Goal: Task Accomplishment & Management: Complete application form

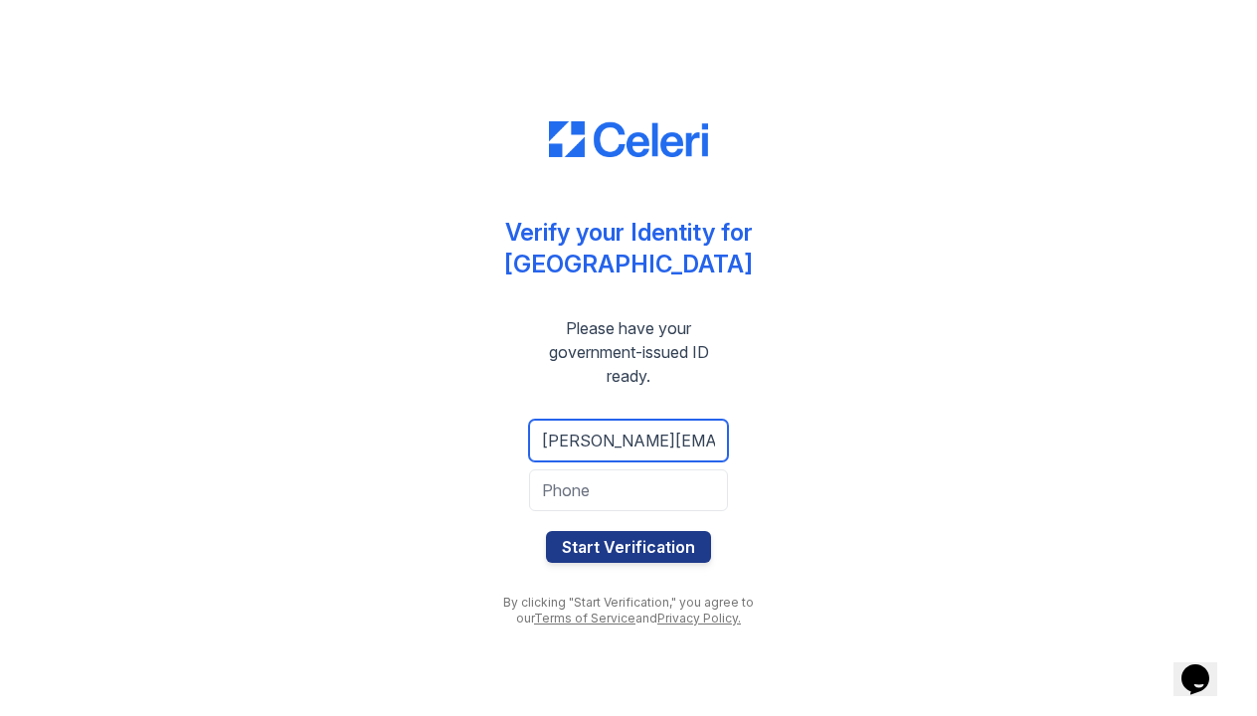
type input "[PERSON_NAME][EMAIL_ADDRESS][PERSON_NAME][DOMAIN_NAME]"
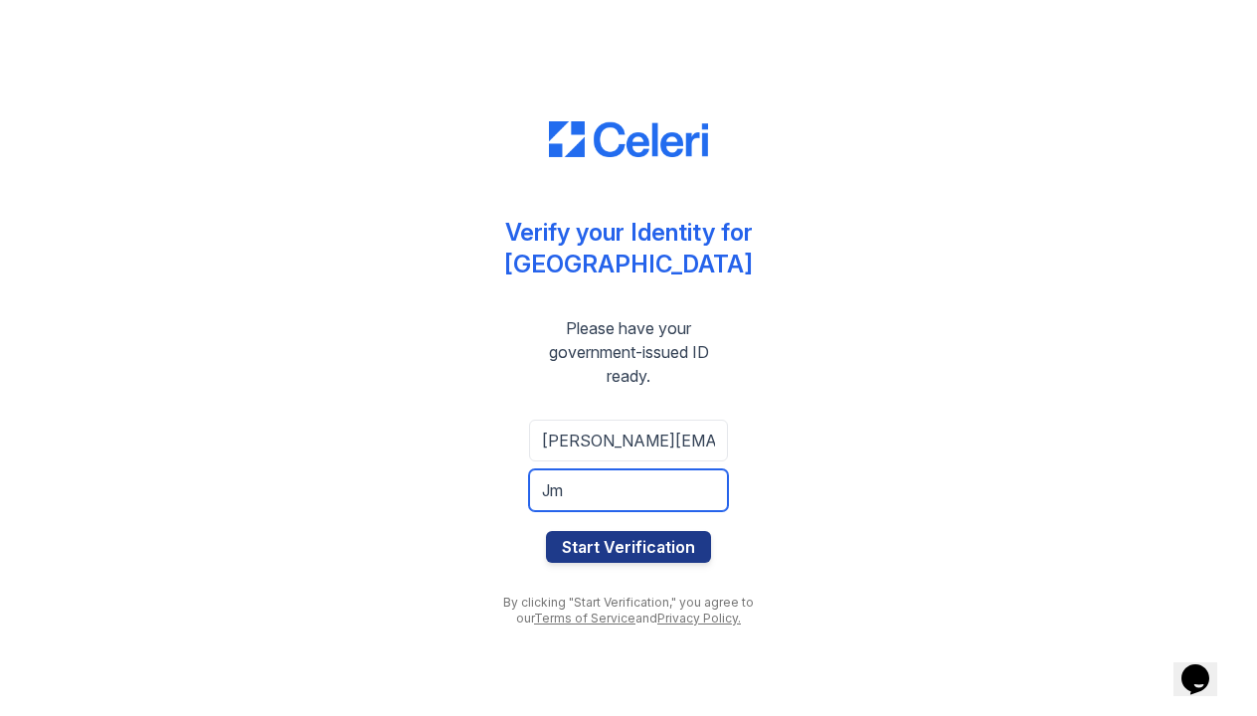
type input "J"
type input "Jmc082678"
click at [628, 546] on button "Start Verification" at bounding box center [628, 547] width 165 height 32
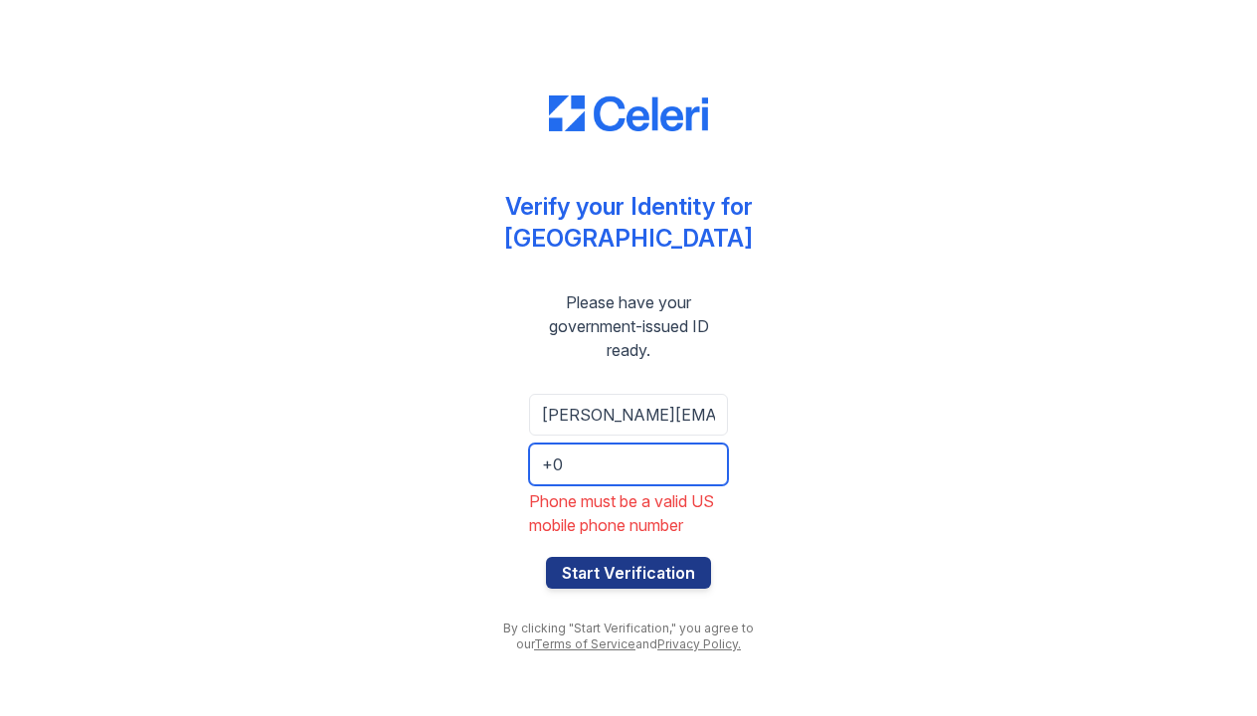
type input "+"
type input "6318979579"
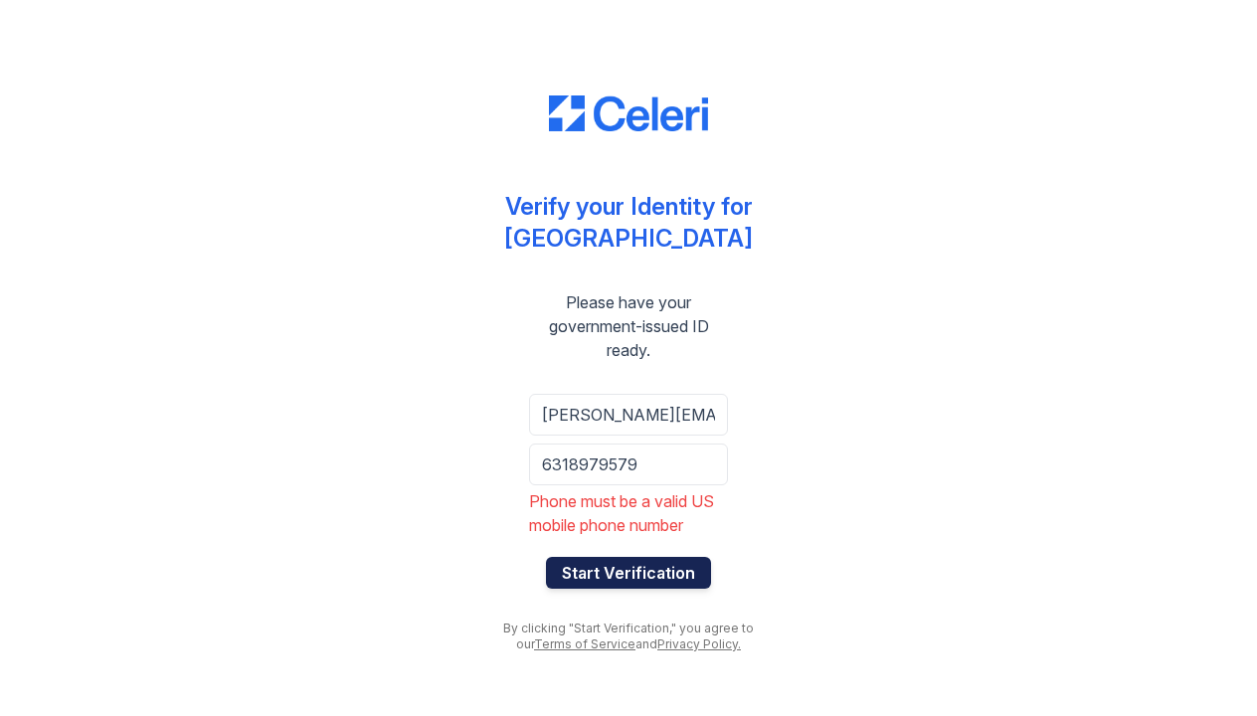
click at [633, 572] on button "Start Verification" at bounding box center [628, 573] width 165 height 32
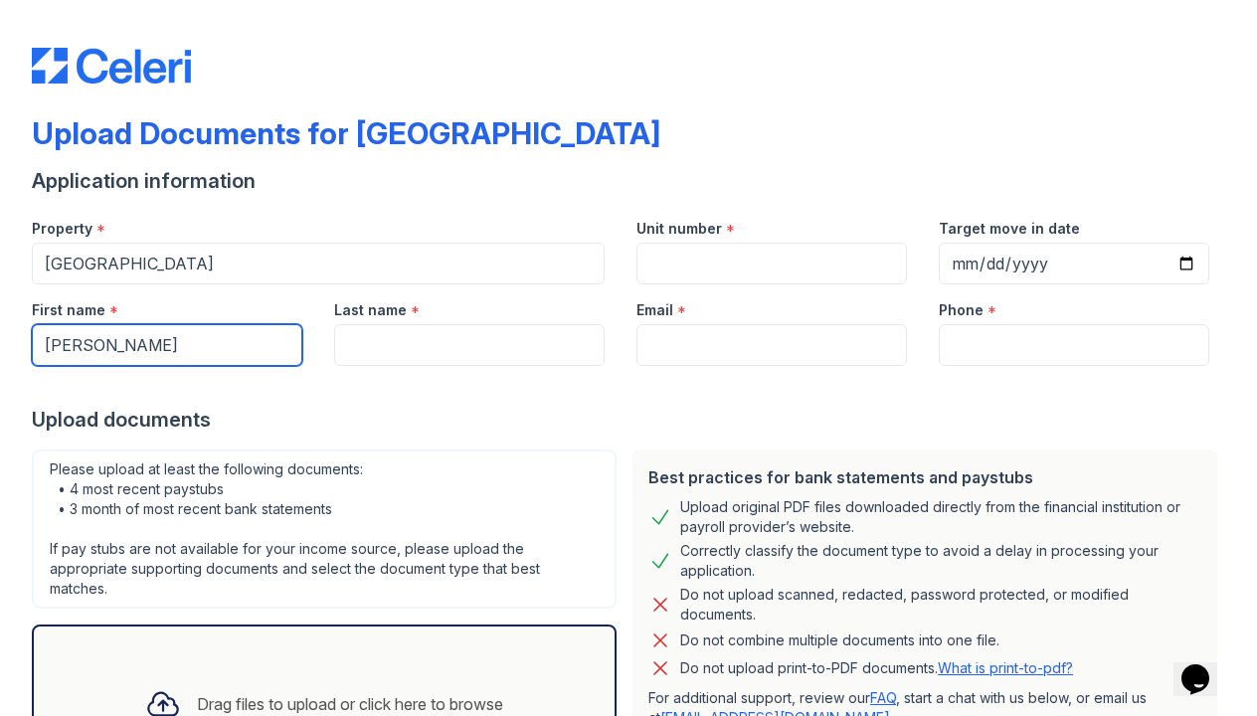
type input "[PERSON_NAME]"
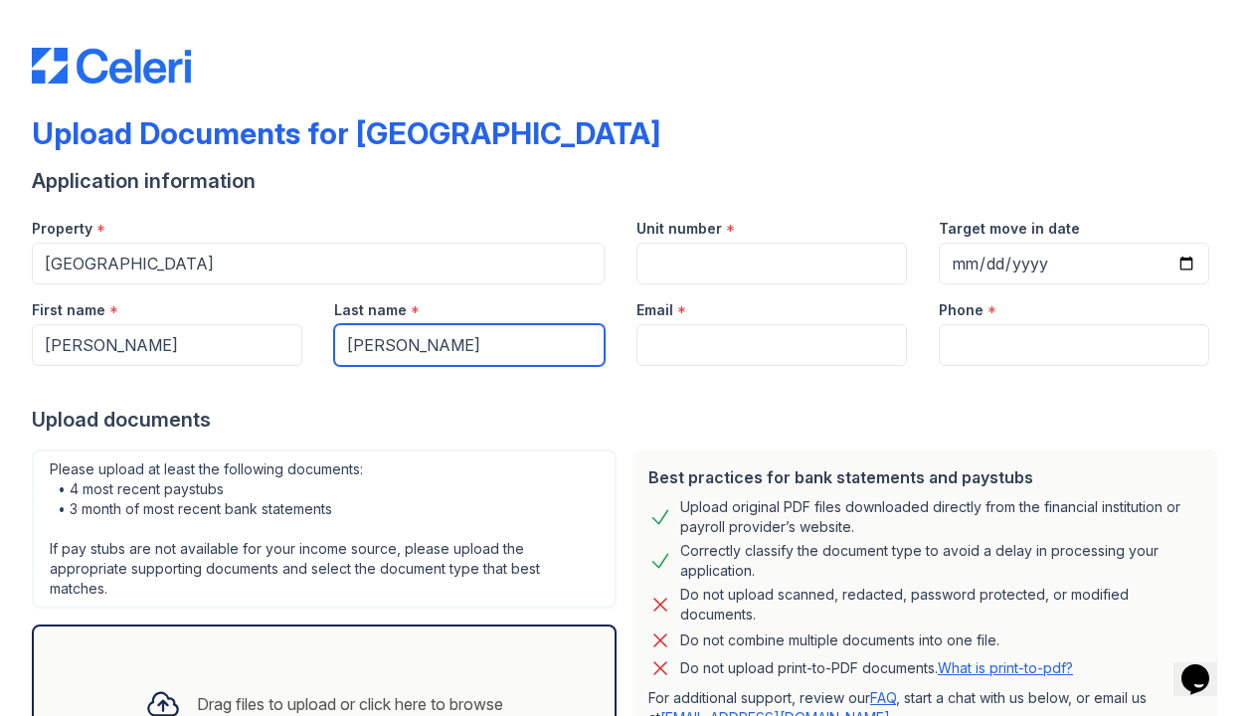
type input "[PERSON_NAME]"
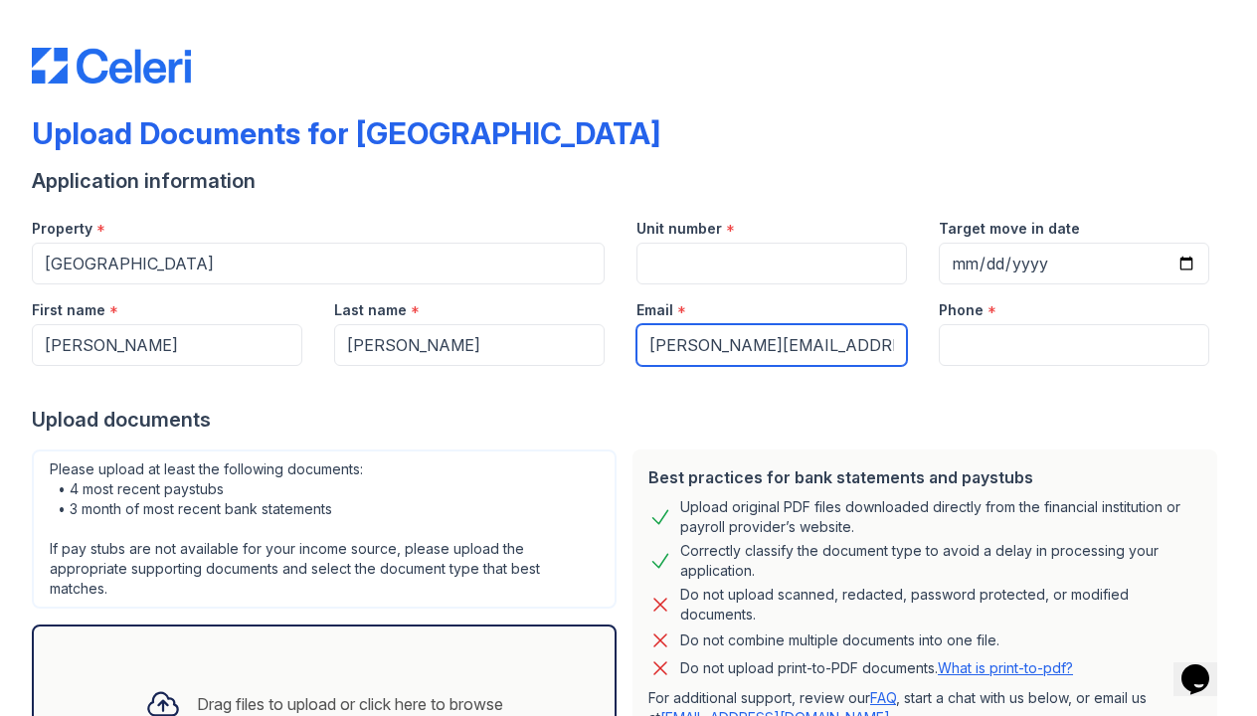
type input "[PERSON_NAME][EMAIL_ADDRESS][PERSON_NAME][DOMAIN_NAME]"
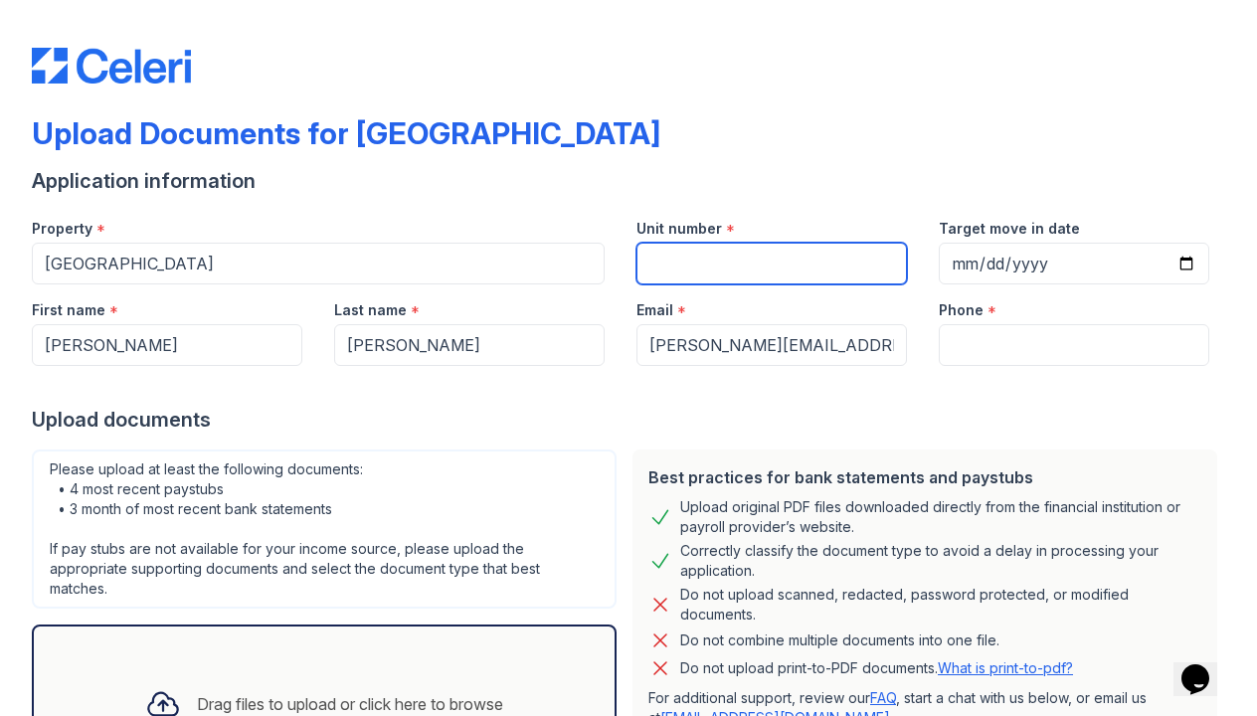
click at [655, 269] on input "Unit number" at bounding box center [771, 264] width 270 height 42
type input "1004"
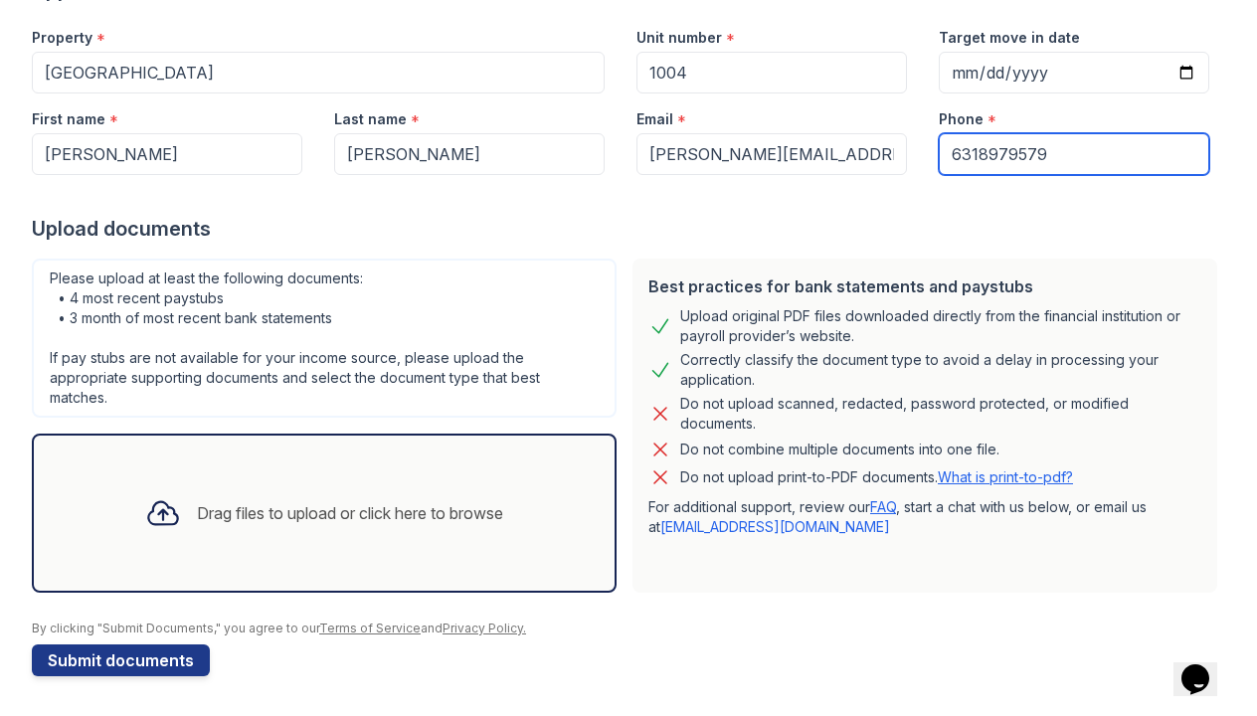
type input "6318979579"
click at [226, 509] on div "Drag files to upload or click here to browse" at bounding box center [350, 513] width 306 height 24
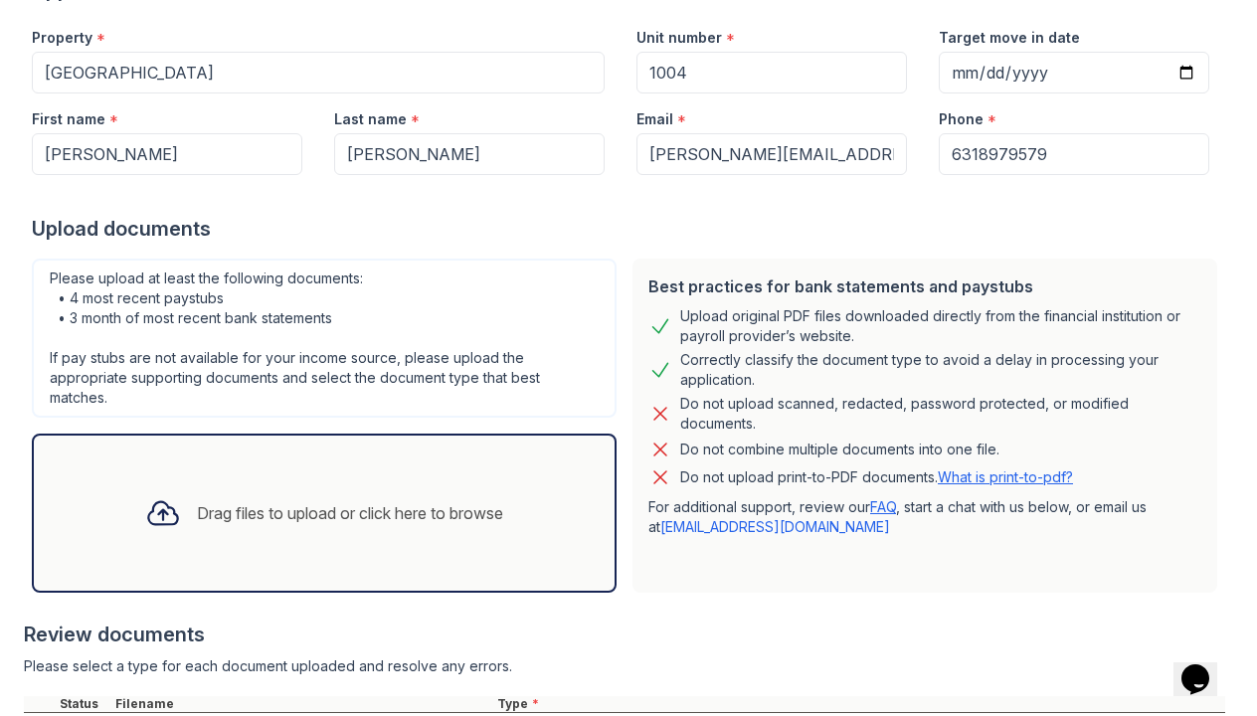
click at [166, 511] on icon at bounding box center [163, 513] width 36 height 36
click at [318, 515] on div "Drag files to upload or click here to browse" at bounding box center [350, 513] width 306 height 24
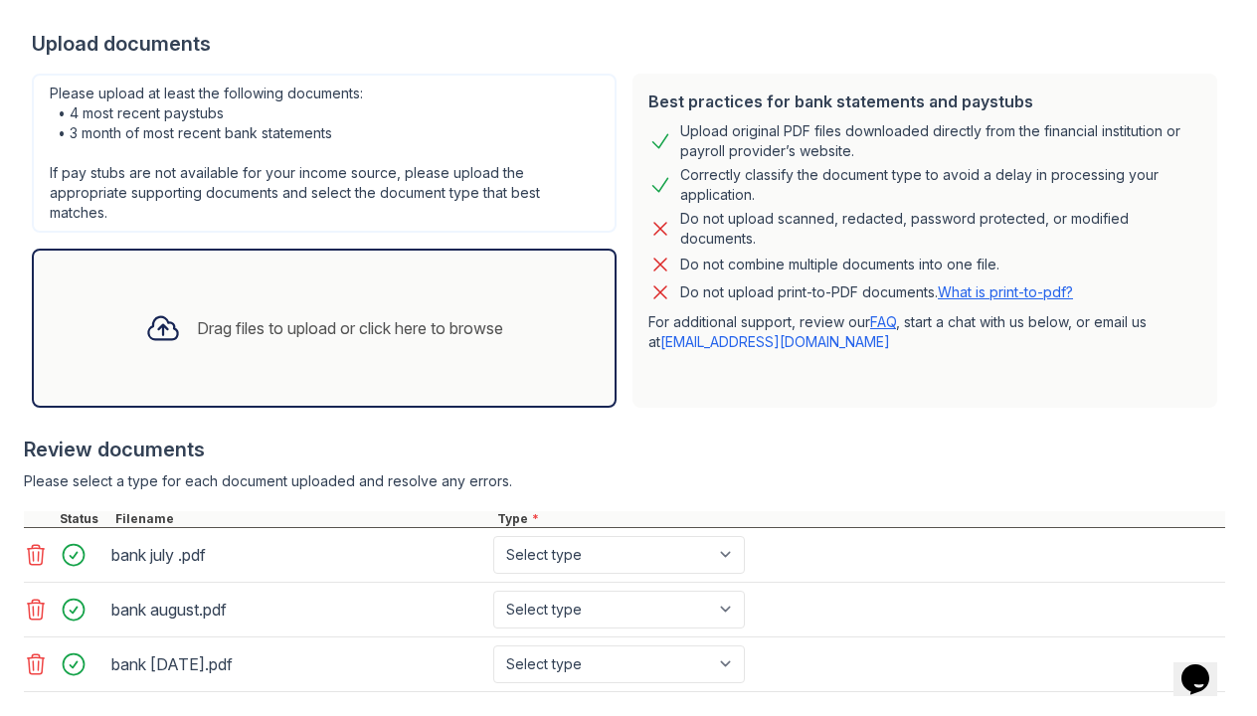
scroll to position [374, 0]
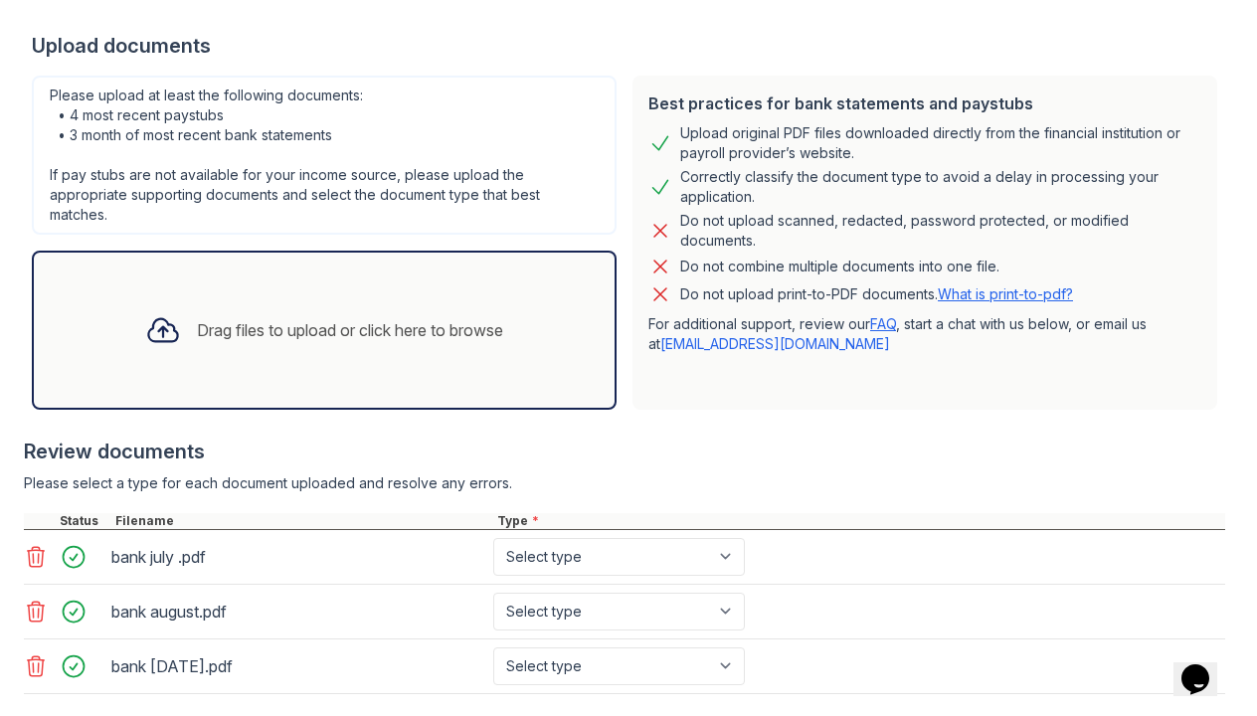
click at [172, 327] on icon at bounding box center [163, 330] width 36 height 36
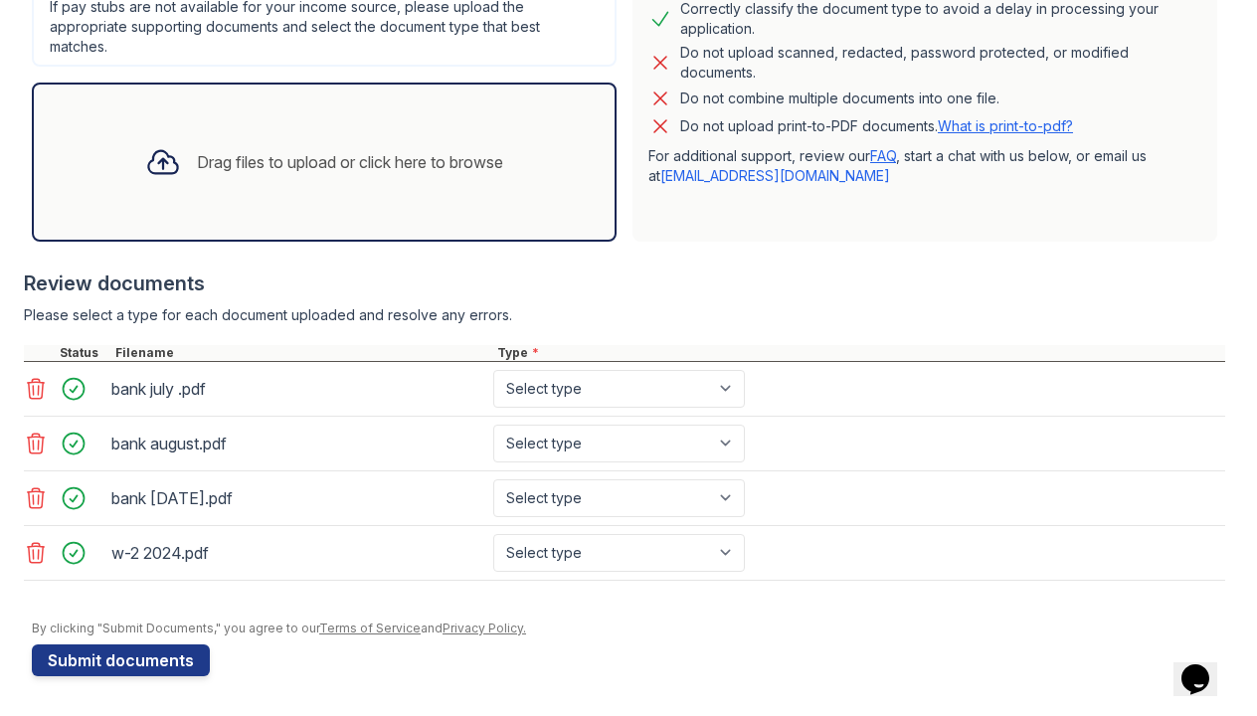
scroll to position [542, 0]
select select "tax_documents"
select select "bank_statement"
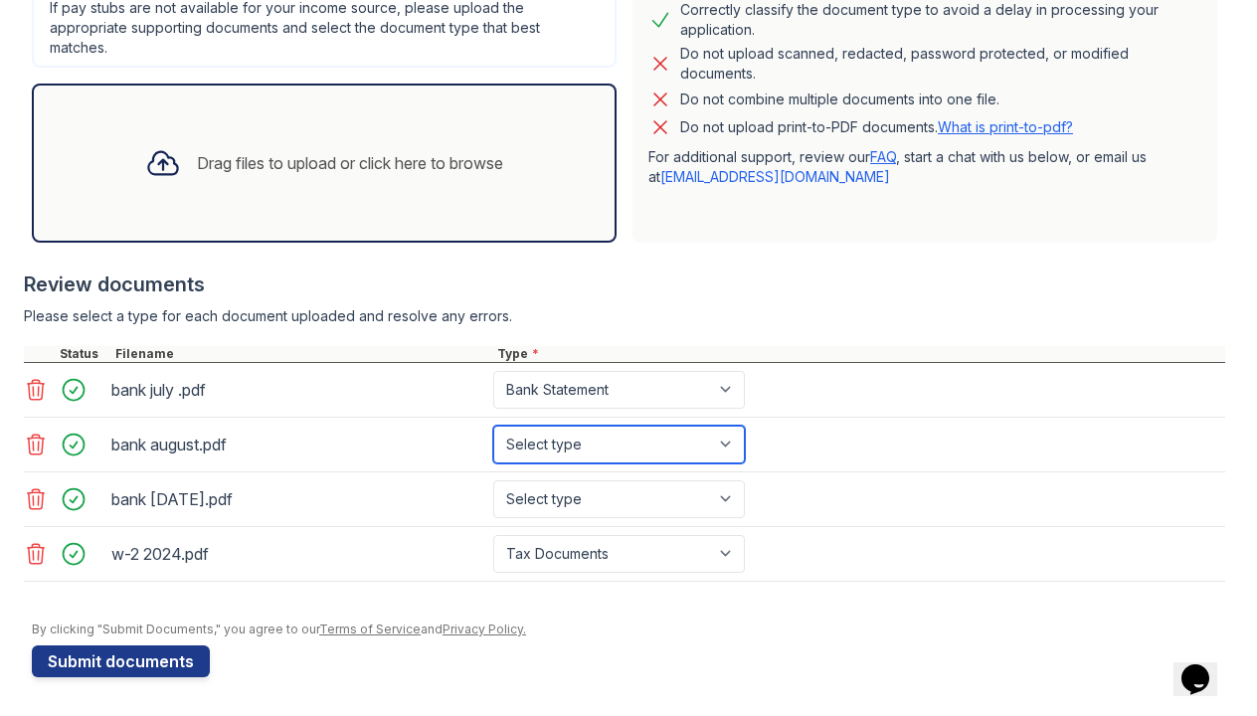
select select "bank_statement"
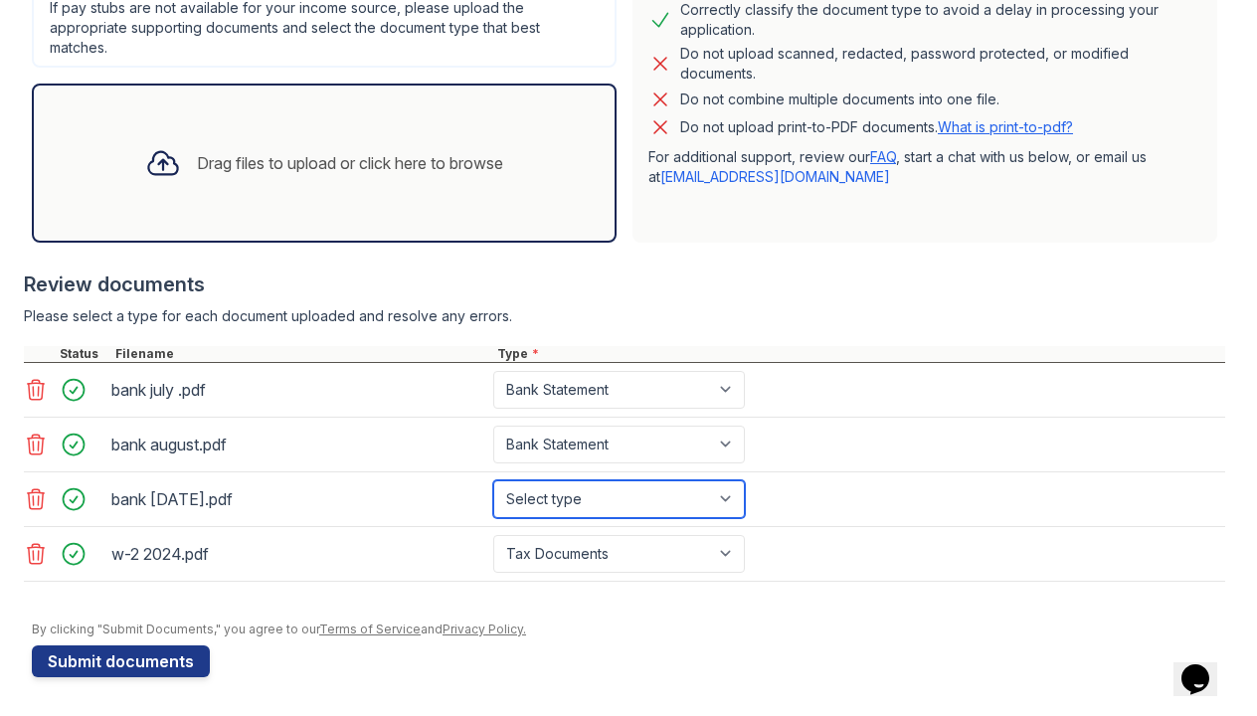
select select "bank_statement"
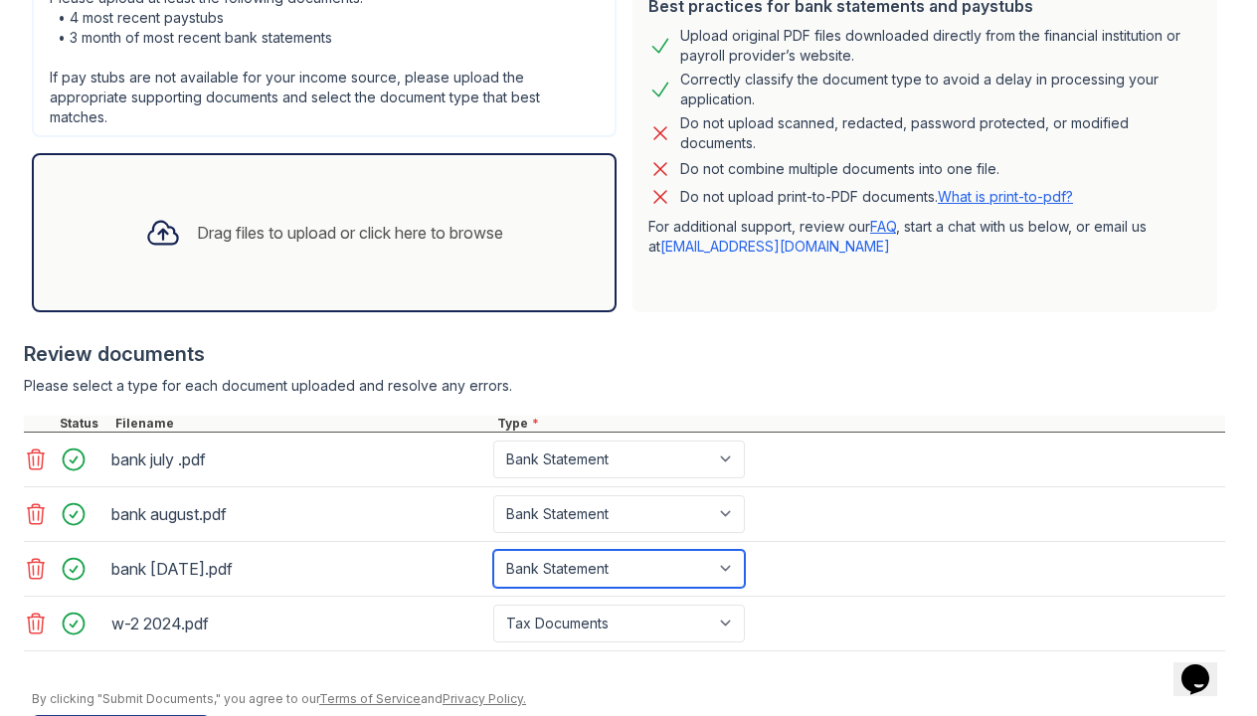
scroll to position [493, 0]
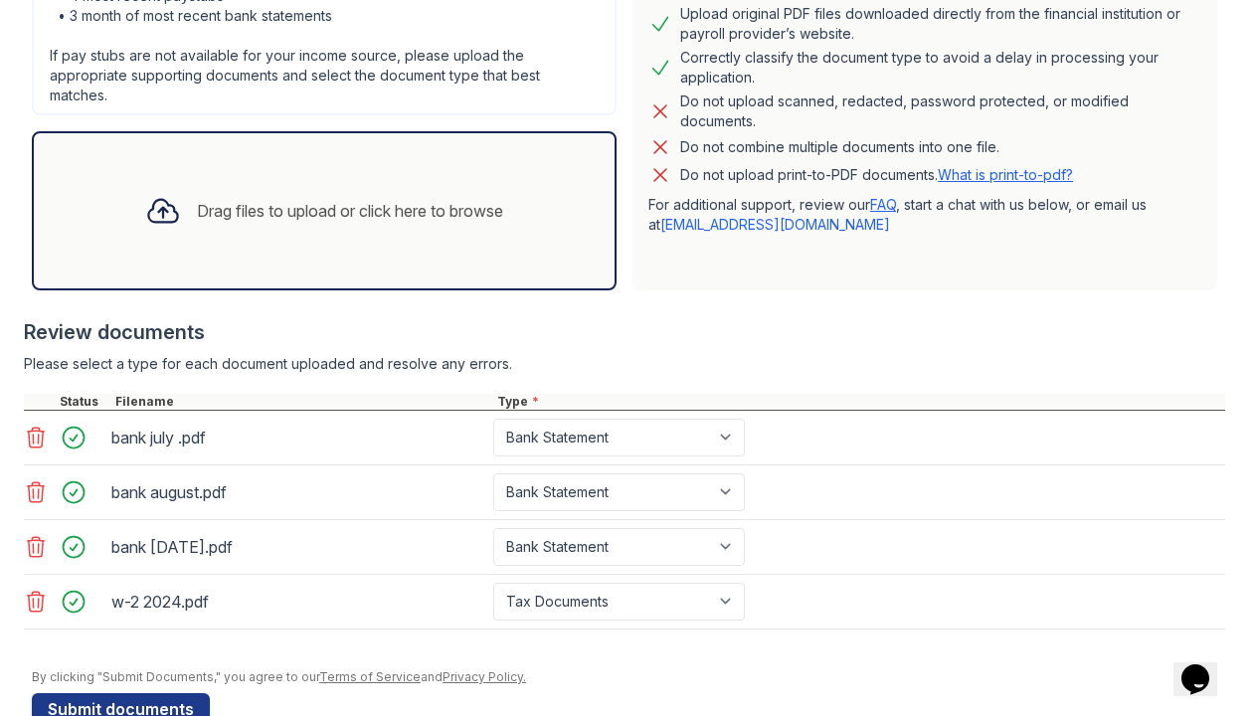
click at [293, 220] on div "Drag files to upload or click here to browse" at bounding box center [350, 211] width 306 height 24
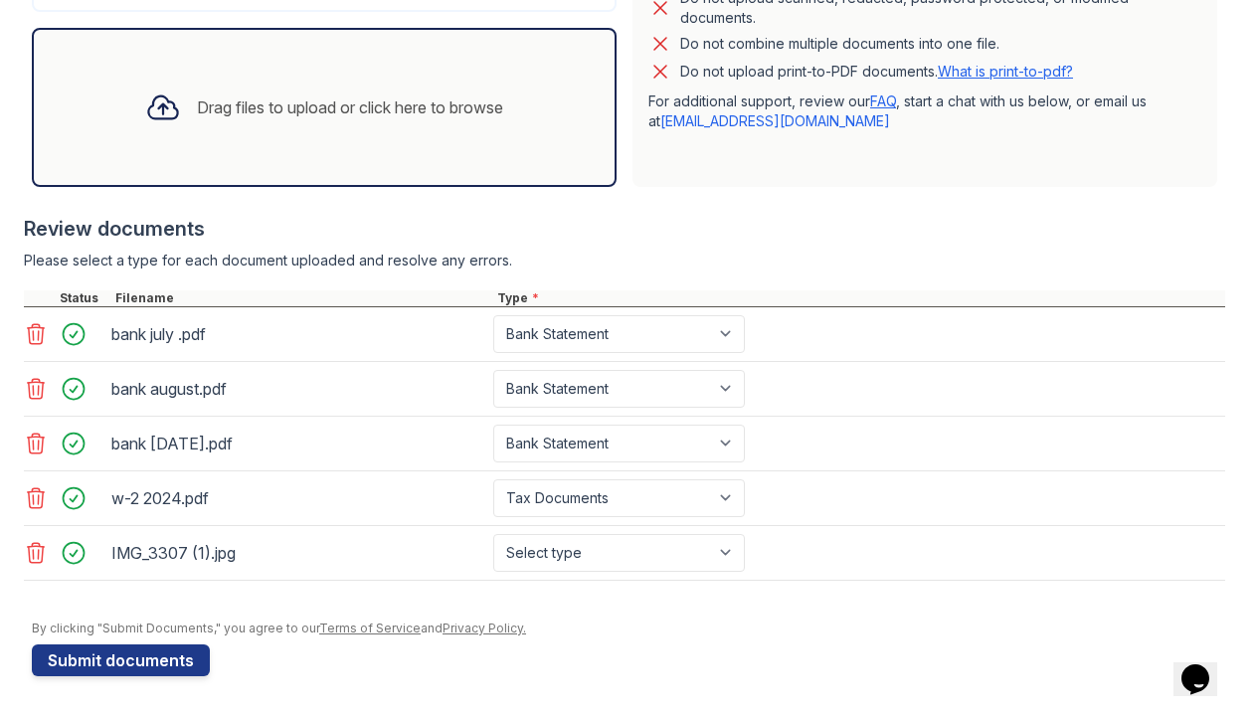
scroll to position [596, 0]
select select "other"
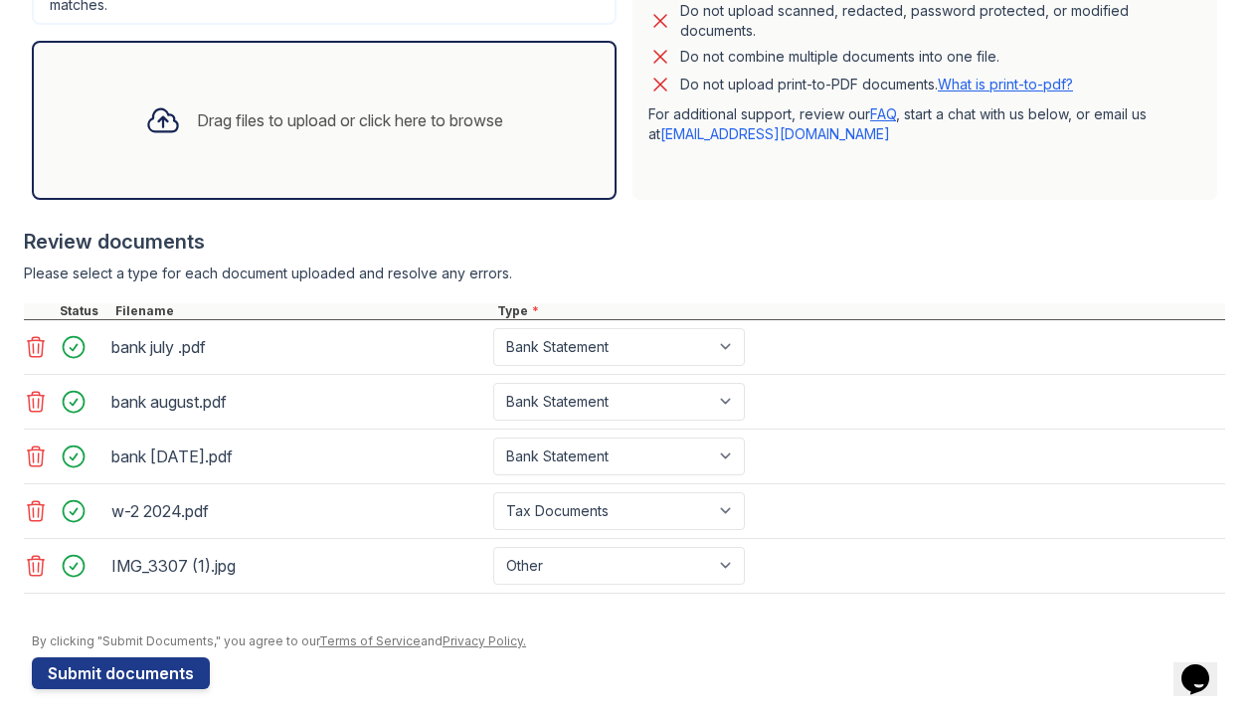
click at [270, 111] on div "Drag files to upload or click here to browse" at bounding box center [350, 120] width 306 height 24
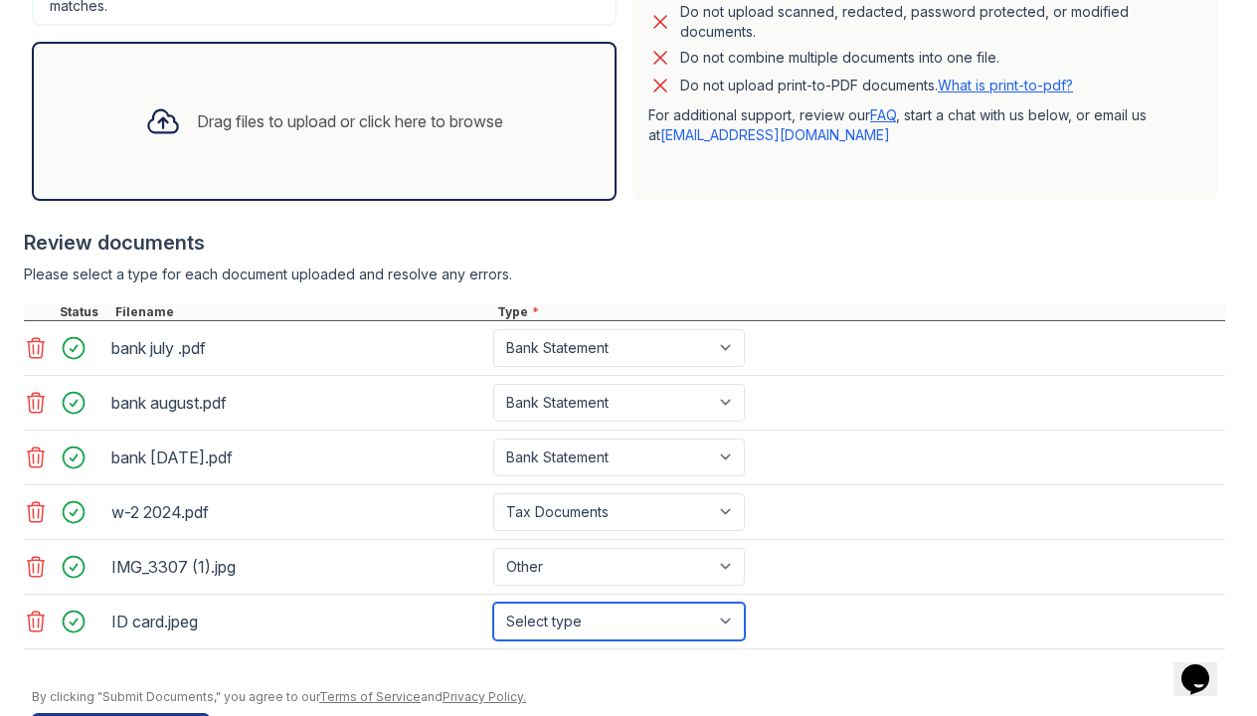
select select "other"
click at [280, 111] on div "Drag files to upload or click here to browse" at bounding box center [350, 121] width 306 height 24
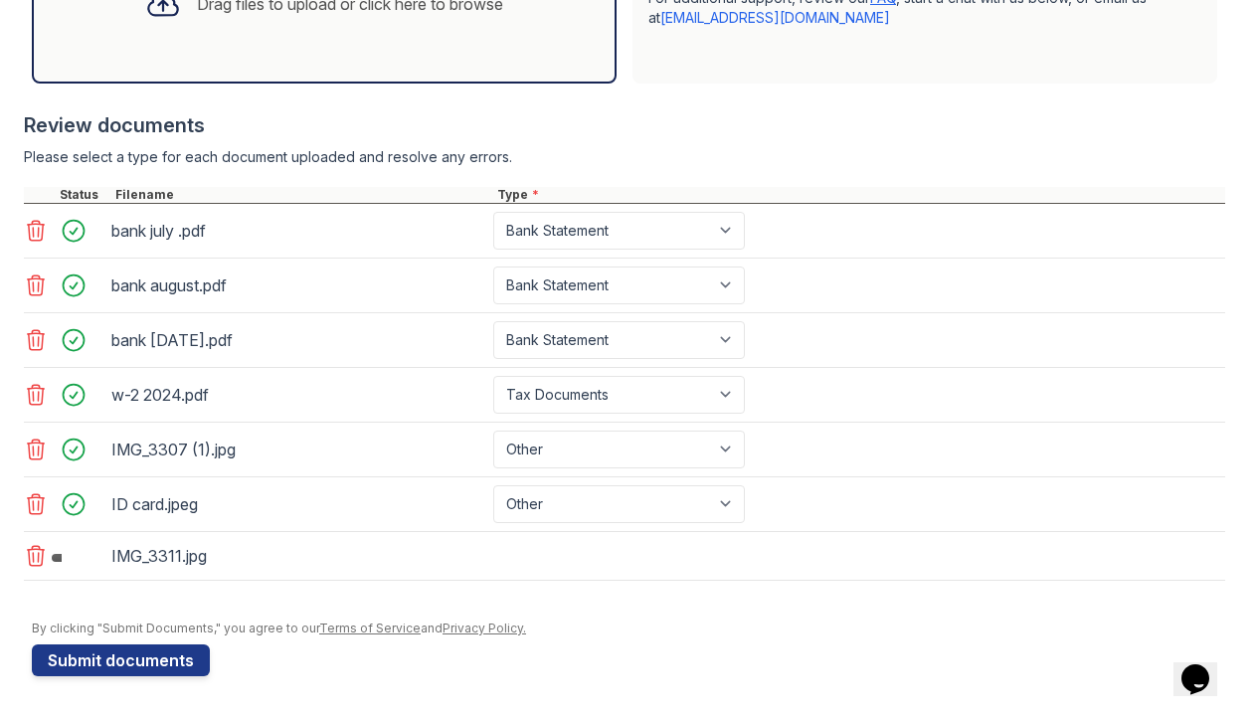
scroll to position [700, 0]
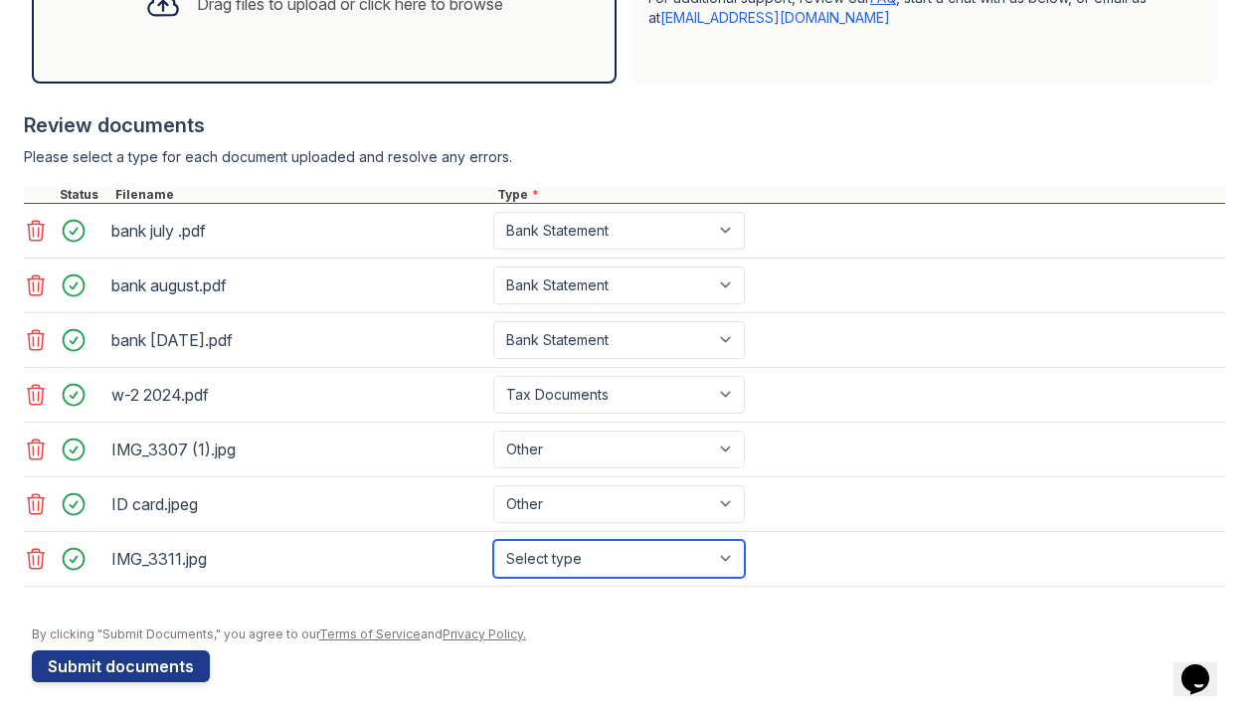
select select "paystub"
click at [260, 30] on div "Drag files to upload or click here to browse" at bounding box center [324, 4] width 390 height 68
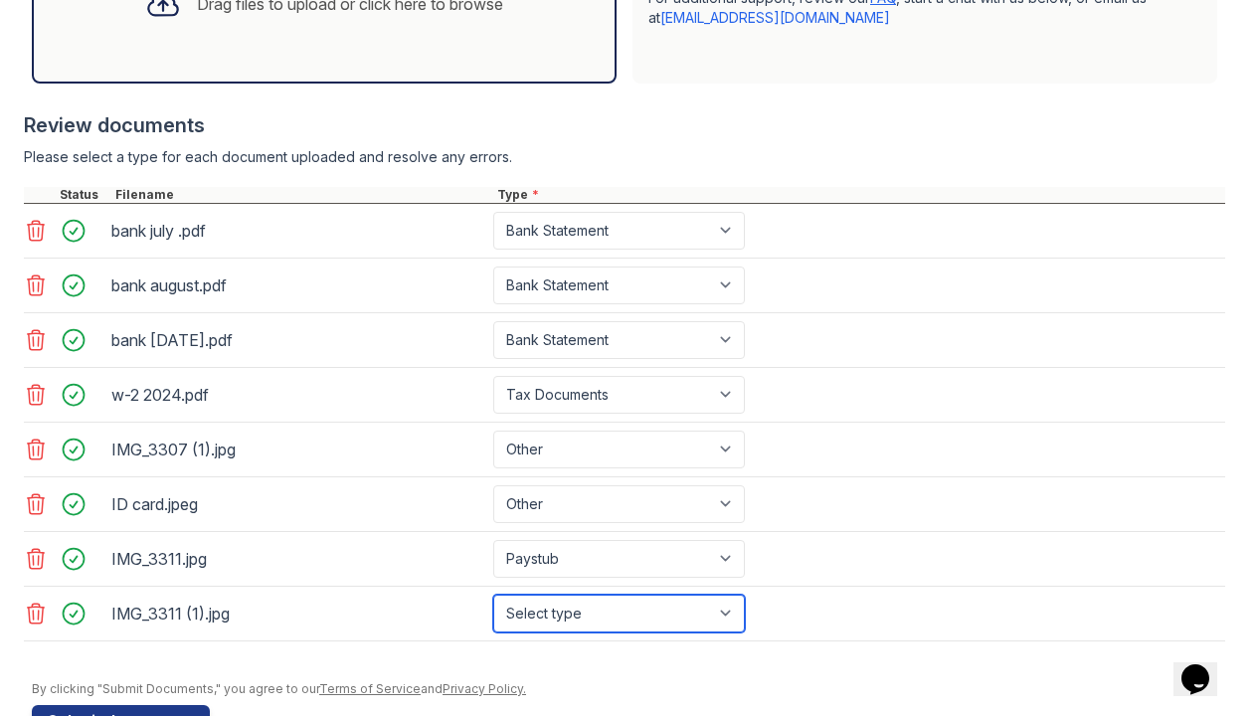
select select "paystub"
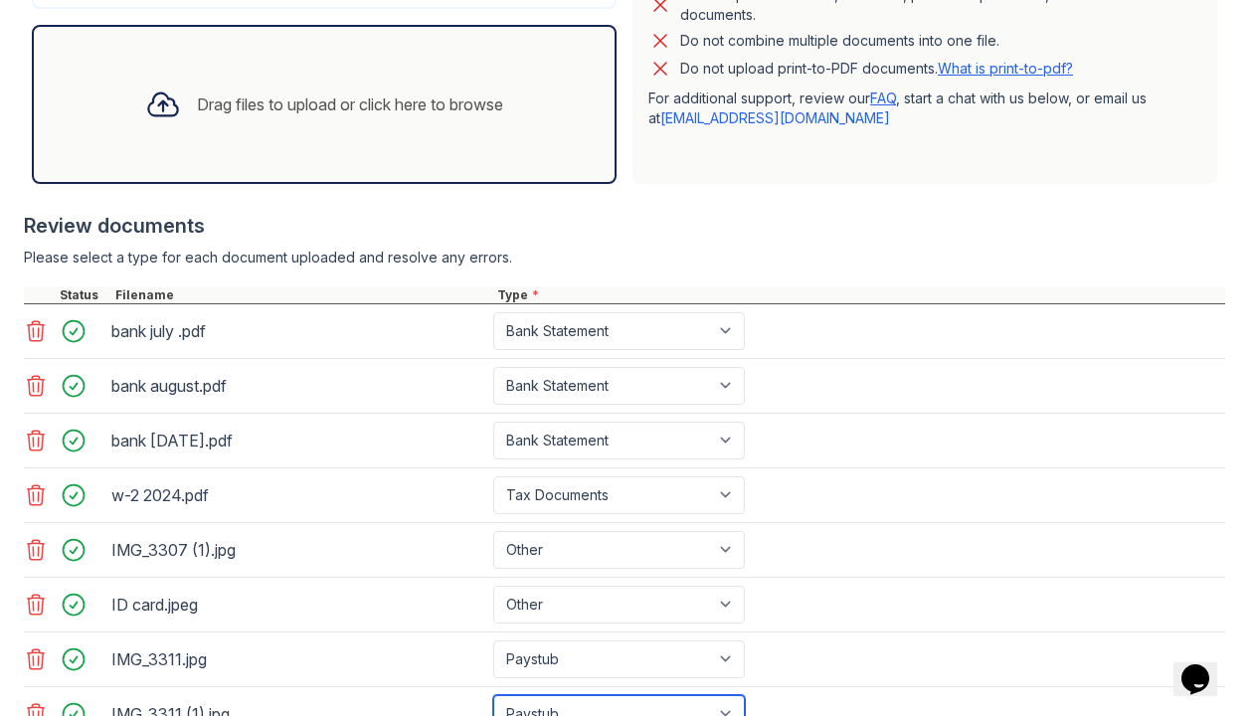
scroll to position [592, 0]
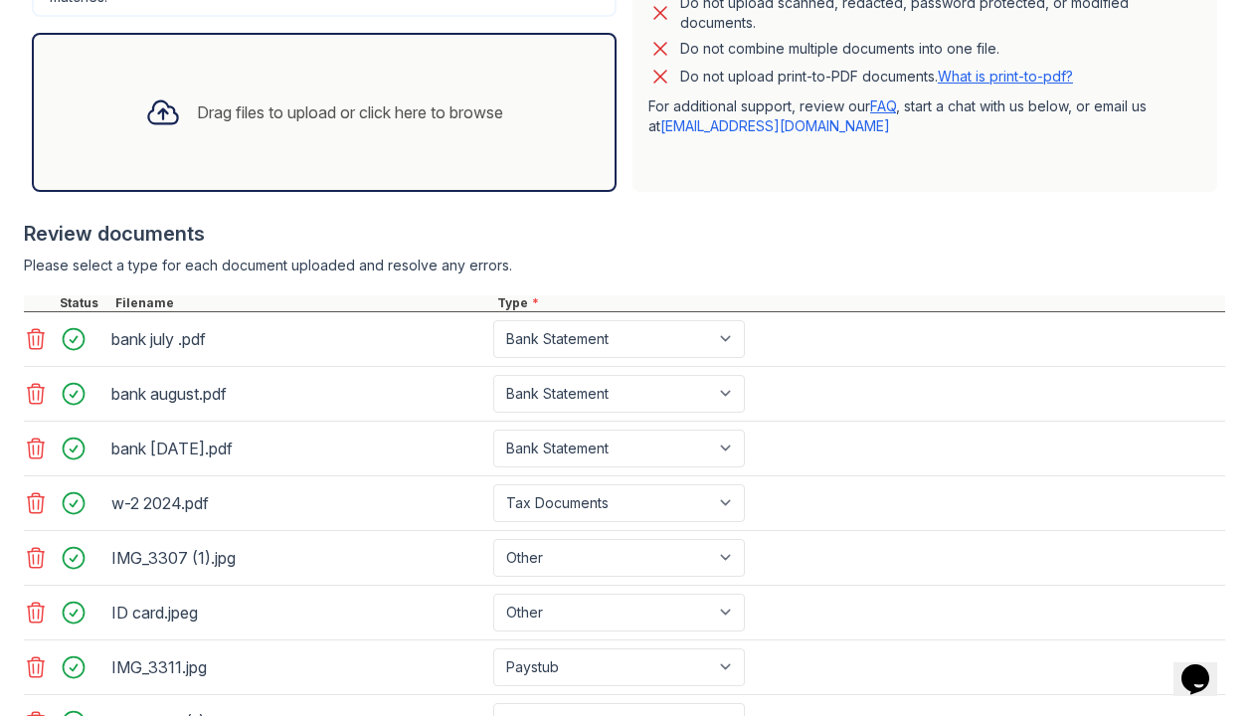
click at [351, 91] on div "Drag files to upload or click here to browse" at bounding box center [324, 113] width 390 height 68
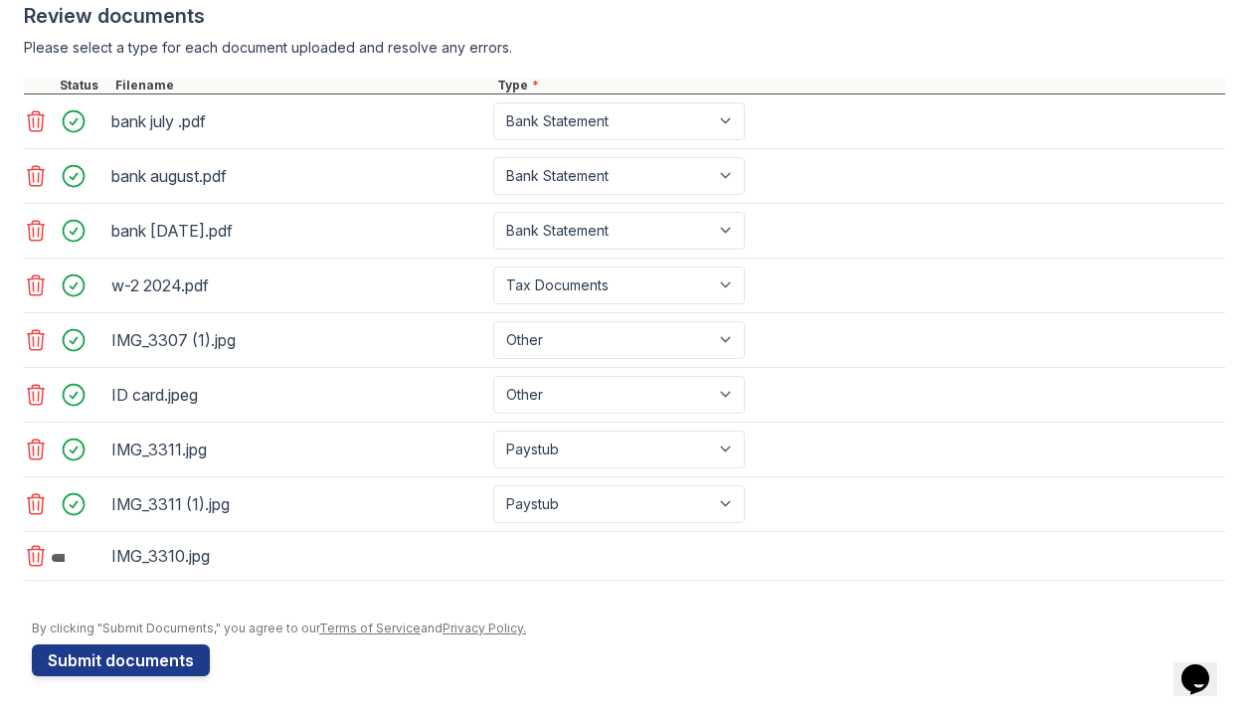
scroll to position [809, 0]
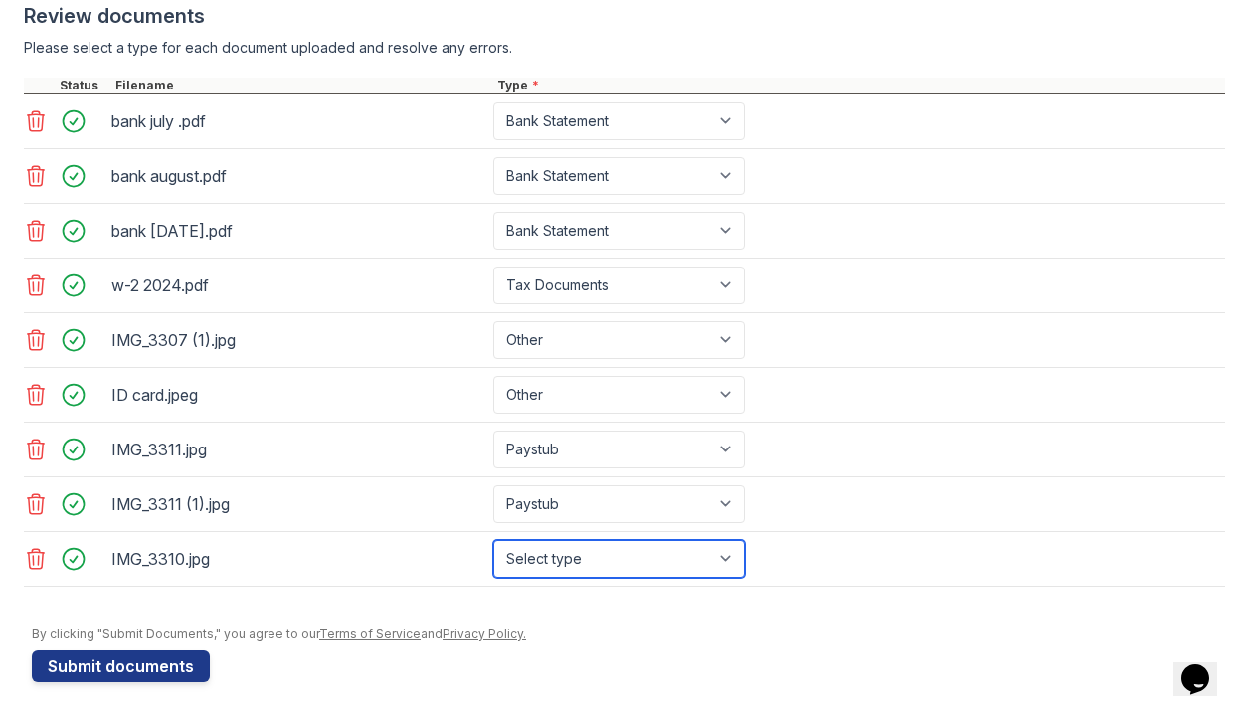
select select "paystub"
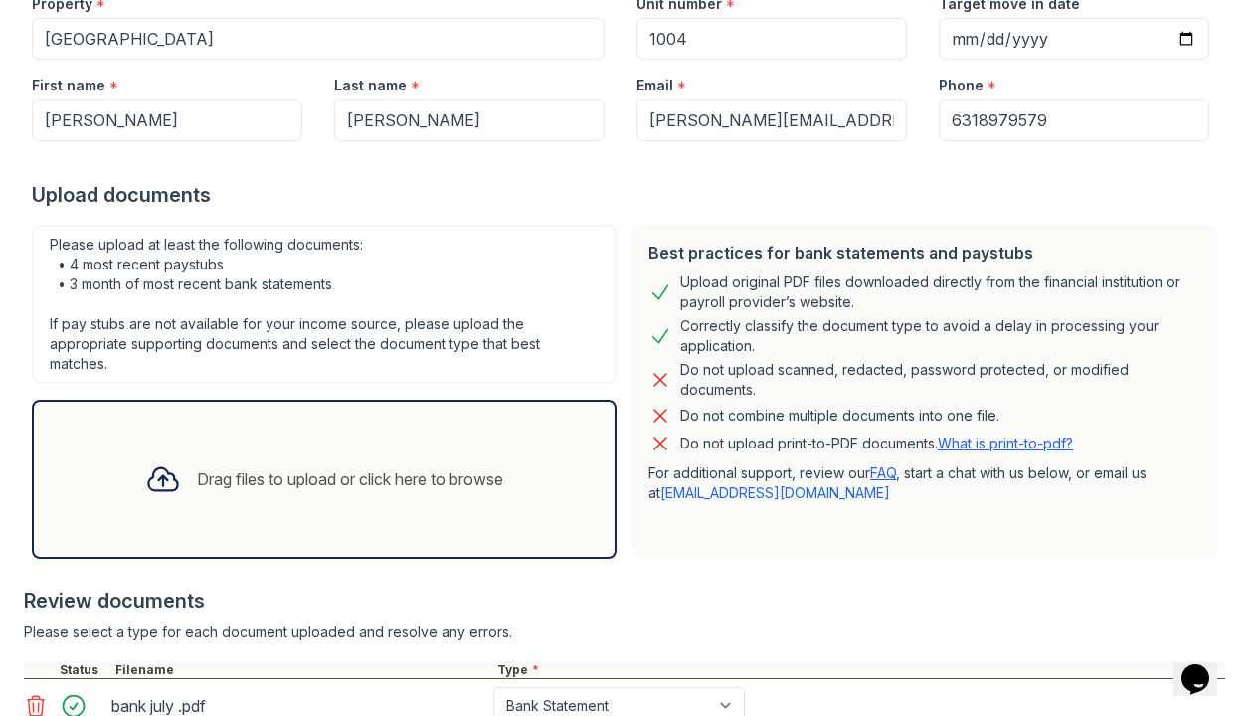
scroll to position [223, 0]
click at [268, 479] on div "Drag files to upload or click here to browse" at bounding box center [350, 481] width 306 height 24
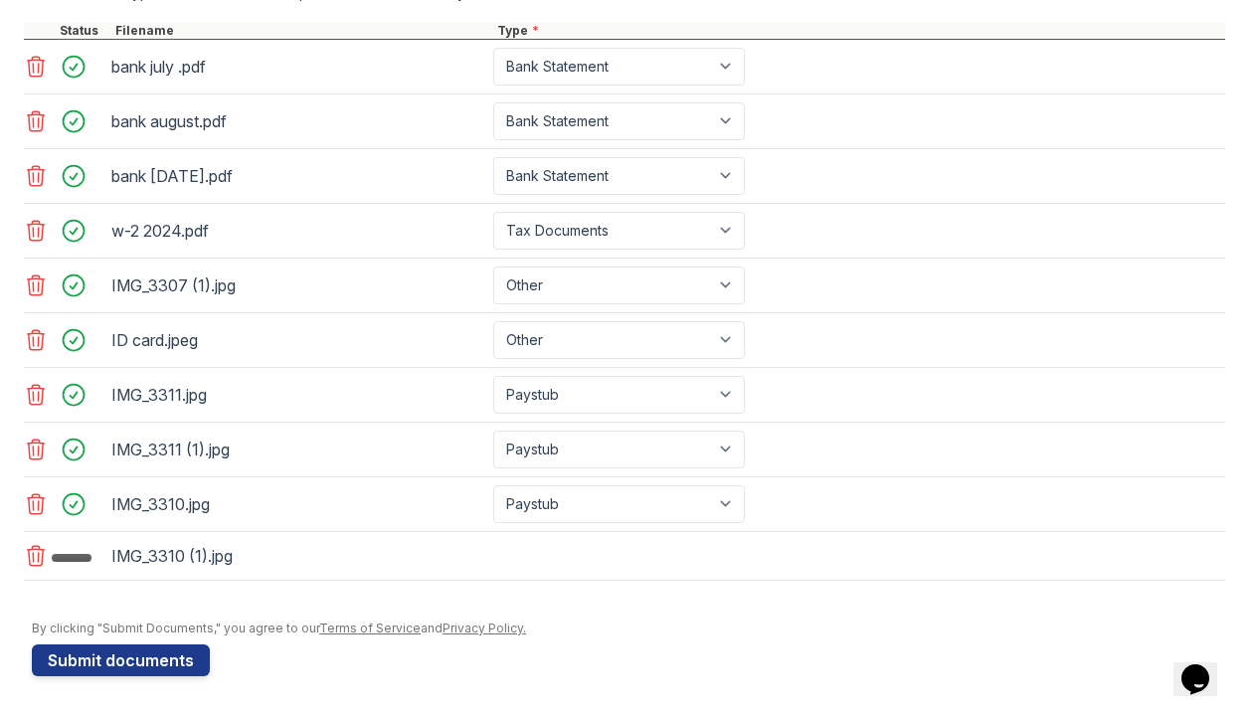
scroll to position [864, 0]
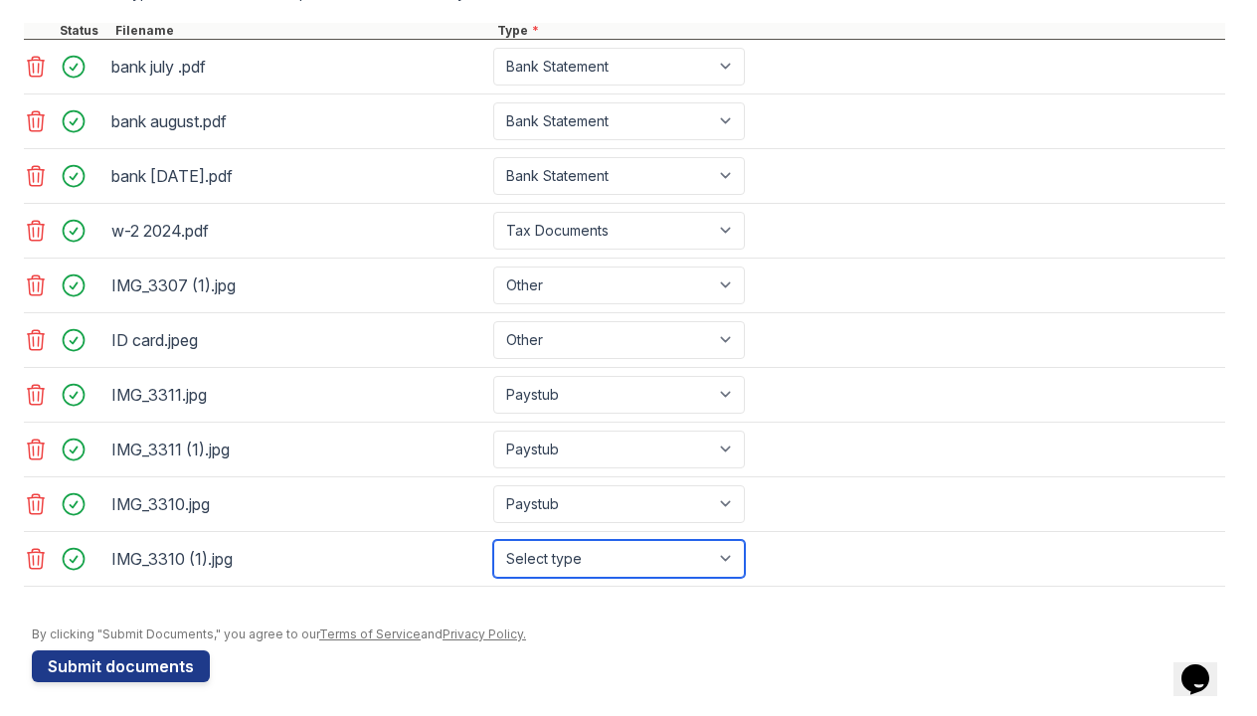
select select "paystub"
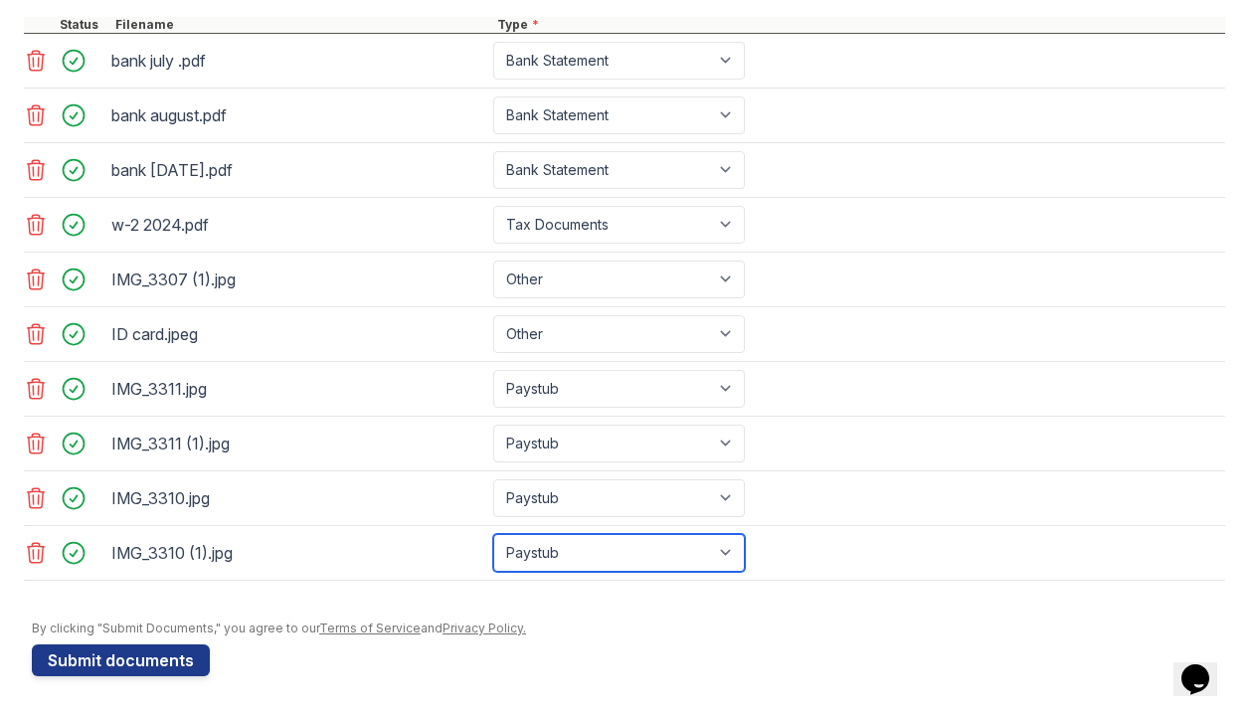
scroll to position [870, 0]
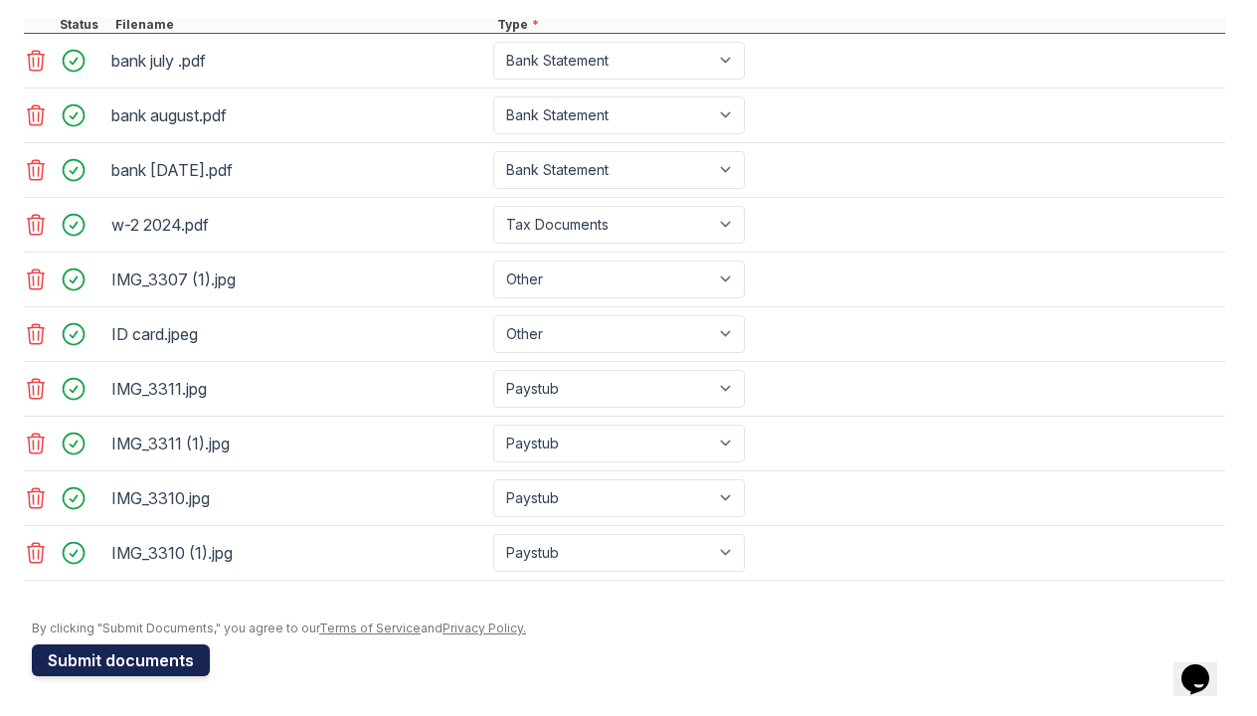
click at [174, 660] on button "Submit documents" at bounding box center [121, 660] width 178 height 32
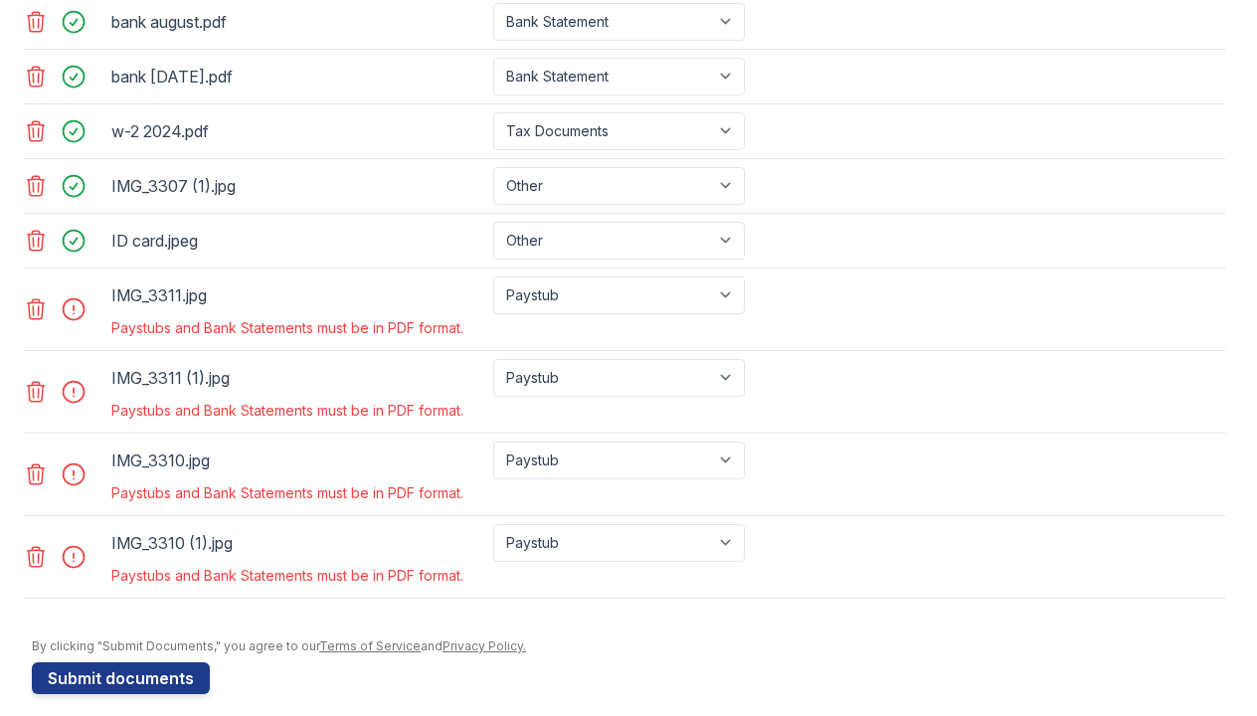
scroll to position [1022, 0]
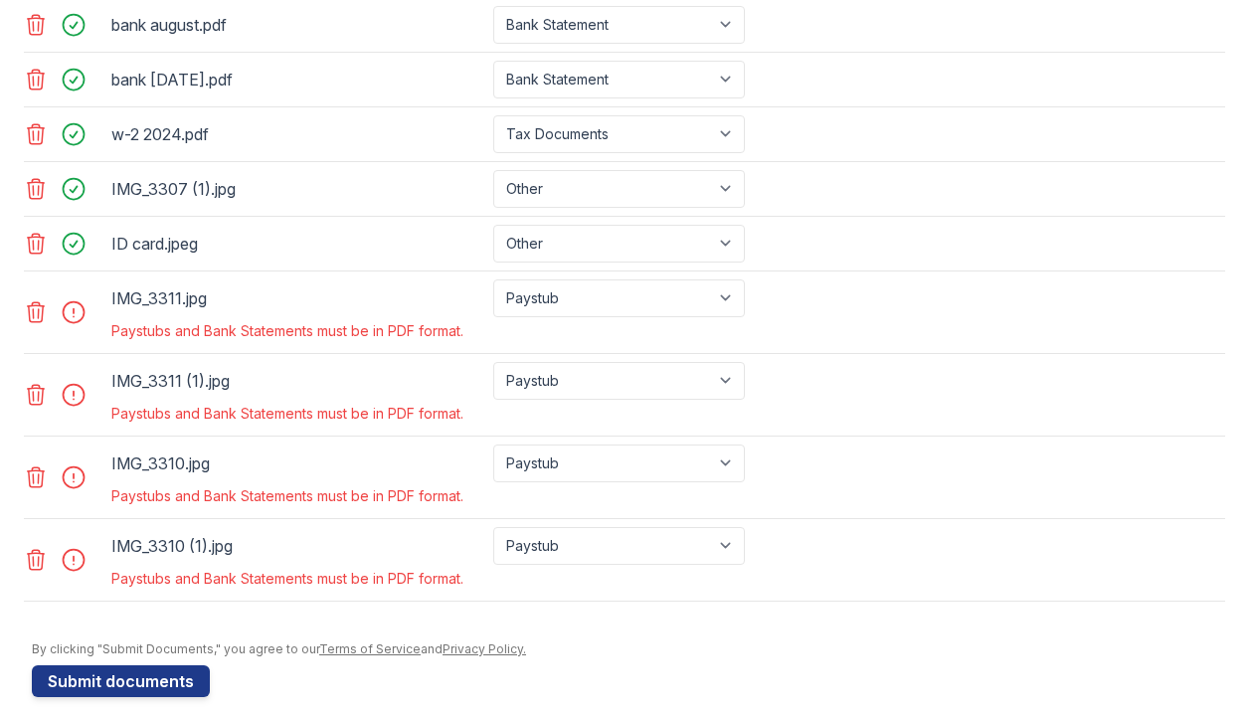
click at [31, 289] on div at bounding box center [66, 312] width 84 height 66
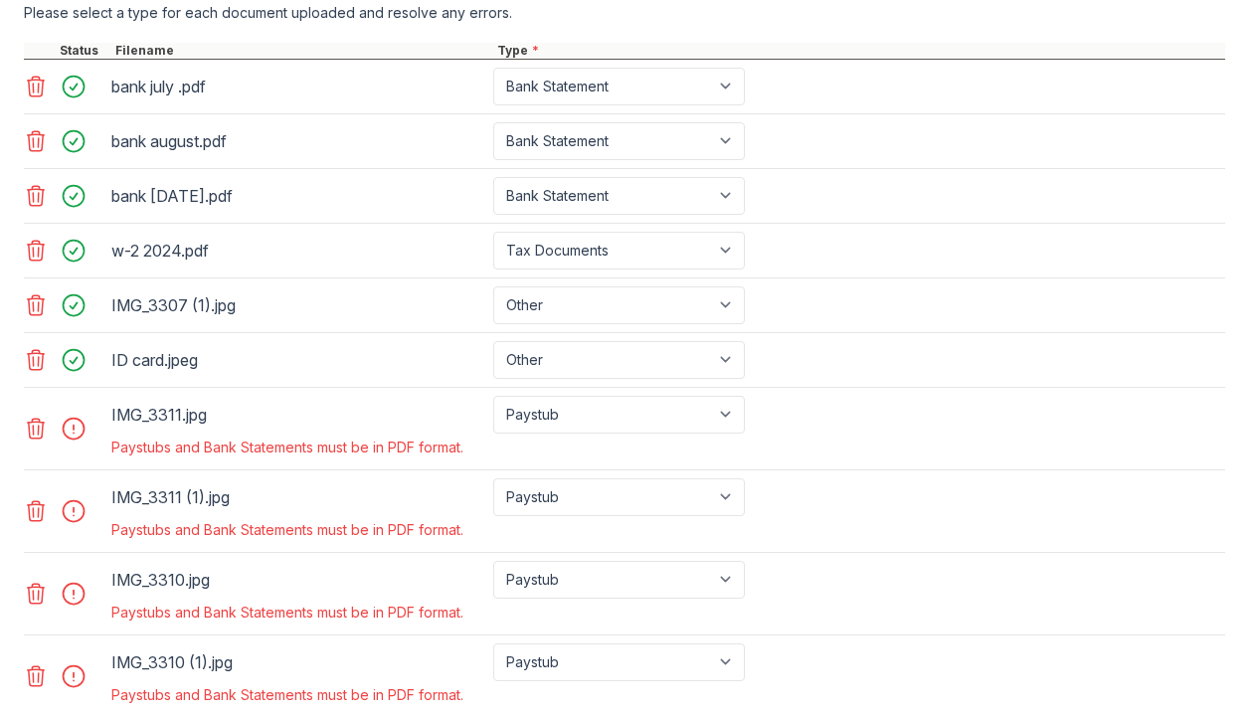
scroll to position [895, 0]
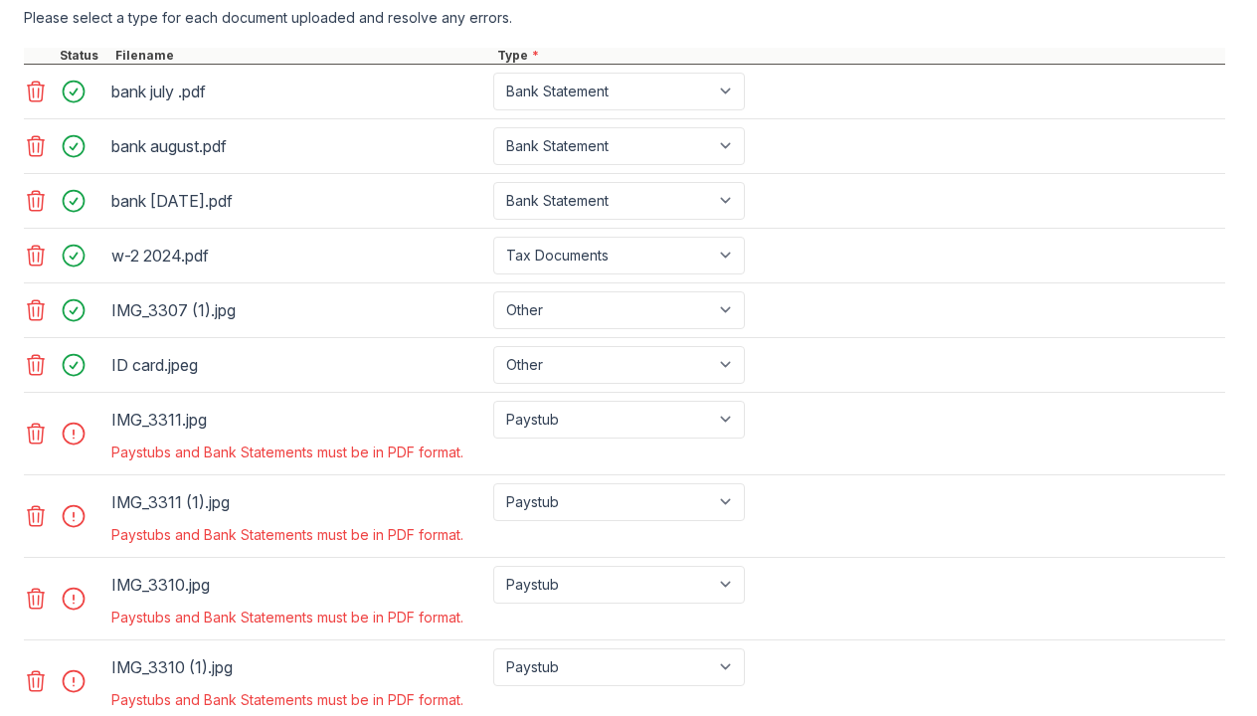
click at [37, 429] on icon at bounding box center [36, 434] width 24 height 24
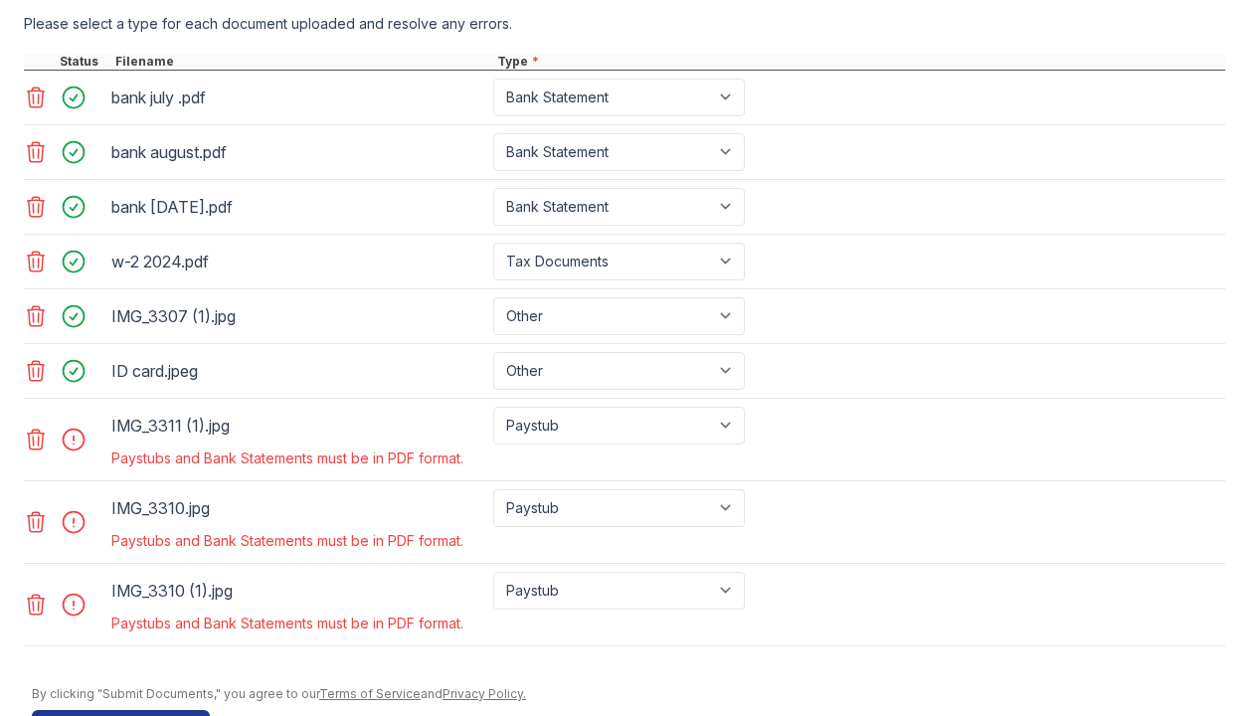
click at [36, 436] on icon at bounding box center [36, 439] width 24 height 24
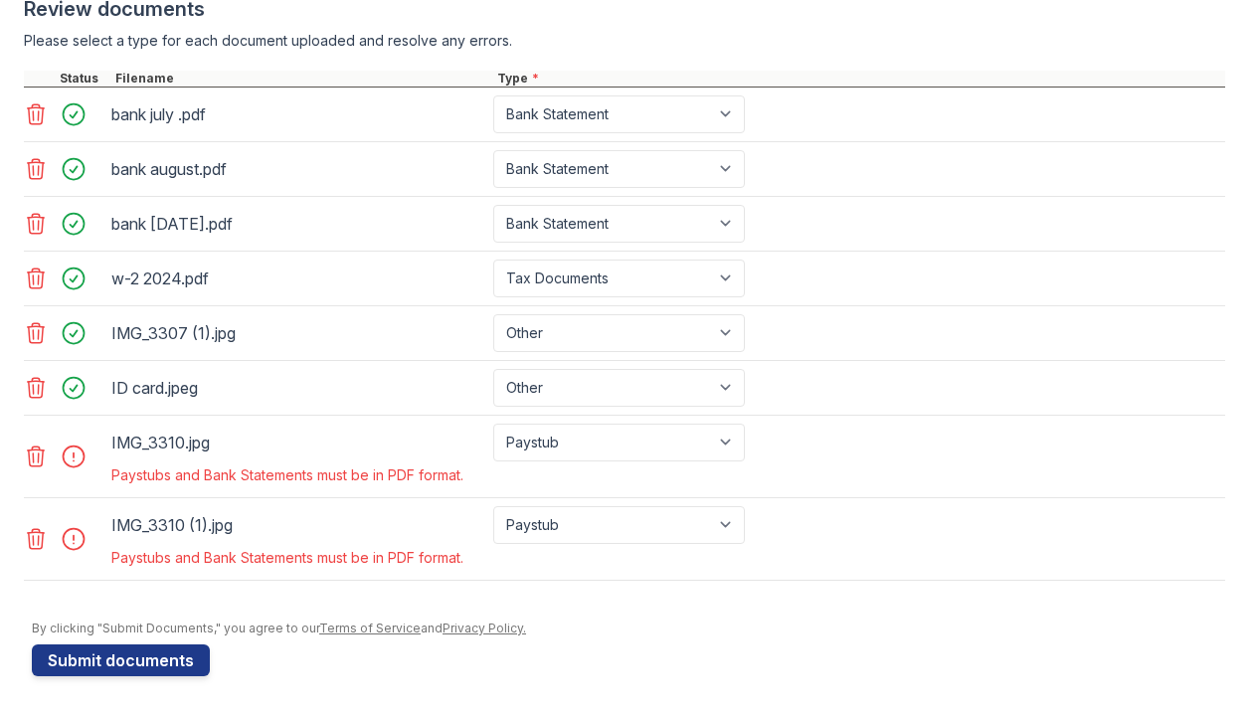
click at [36, 535] on icon at bounding box center [36, 539] width 24 height 24
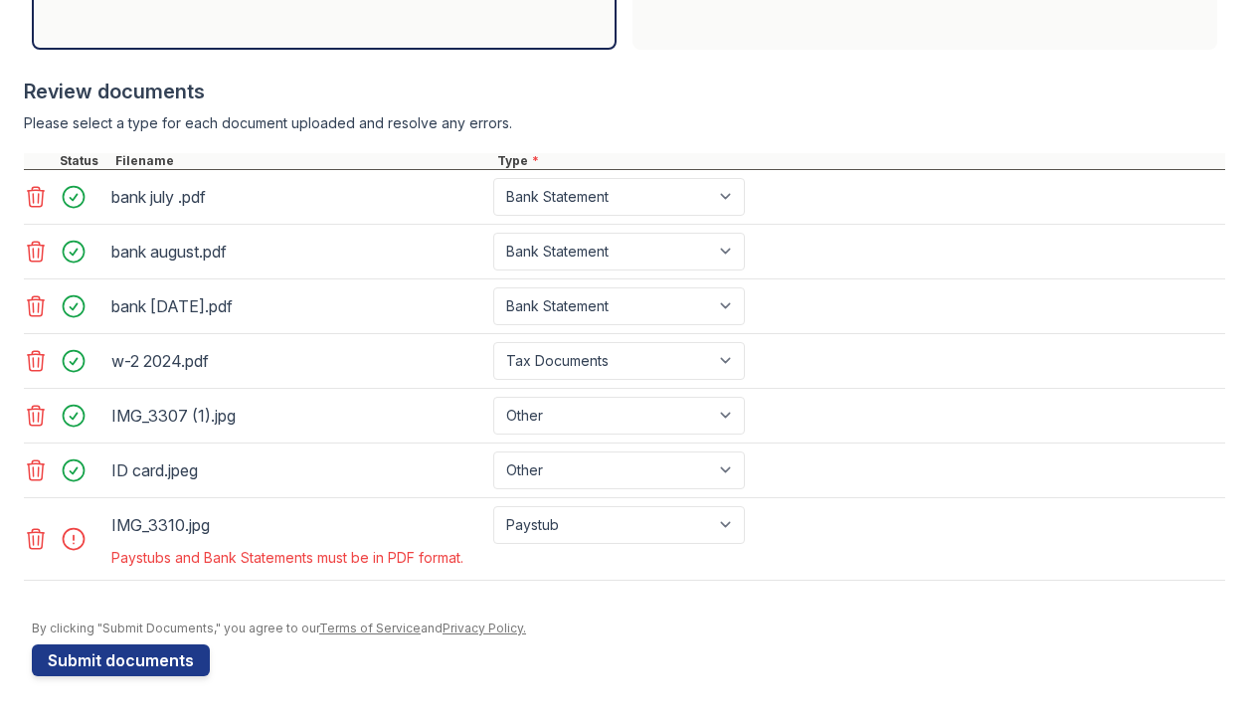
click at [41, 536] on icon at bounding box center [36, 539] width 24 height 24
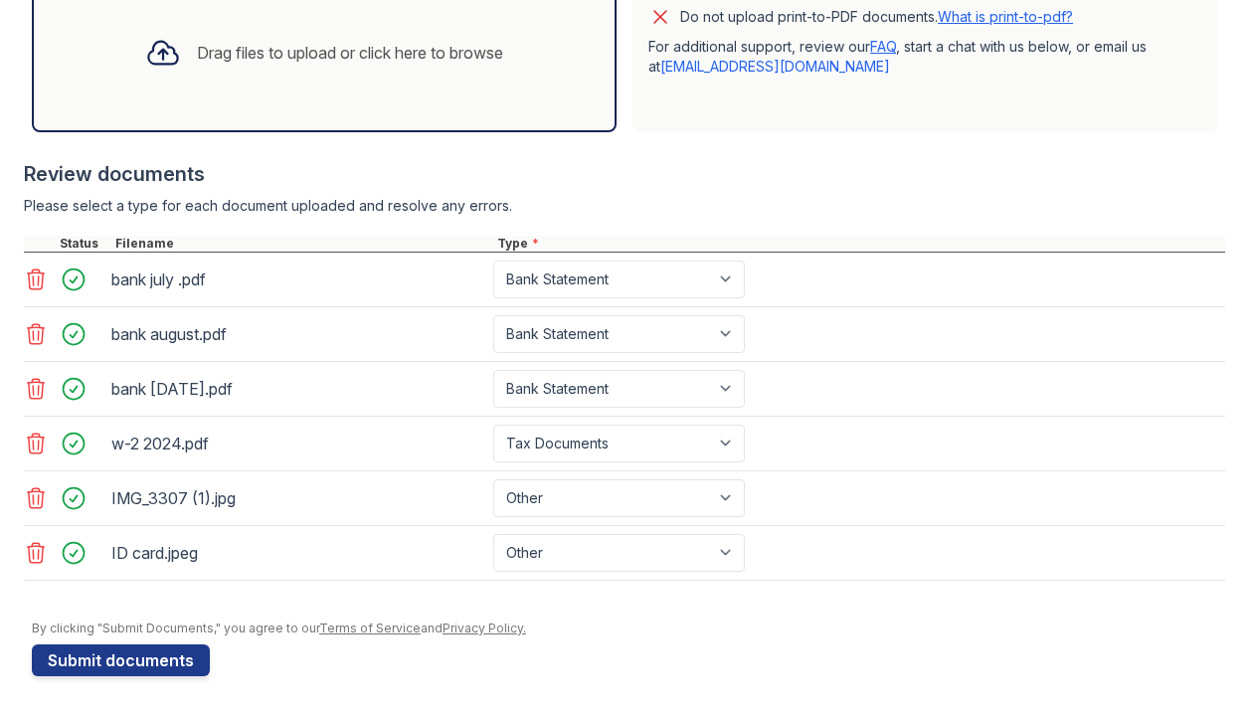
scroll to position [707, 0]
click at [150, 659] on button "Submit documents" at bounding box center [121, 660] width 178 height 32
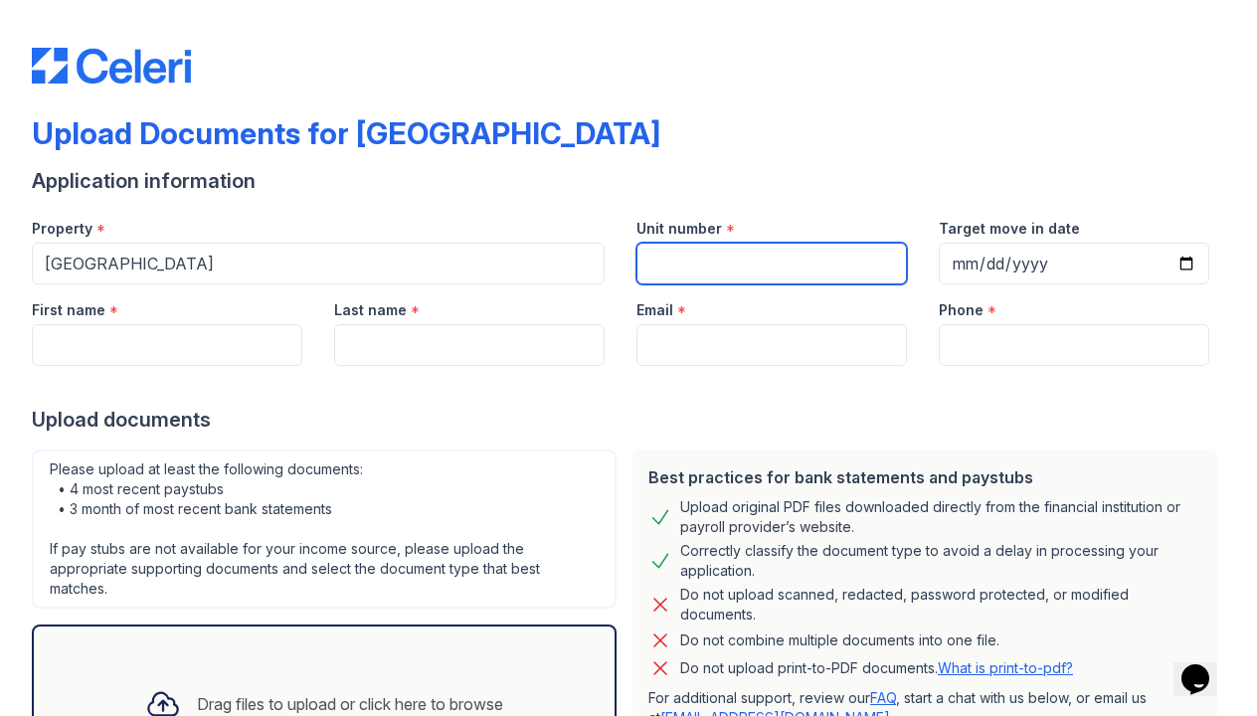
click at [701, 264] on input "Unit number" at bounding box center [771, 264] width 270 height 42
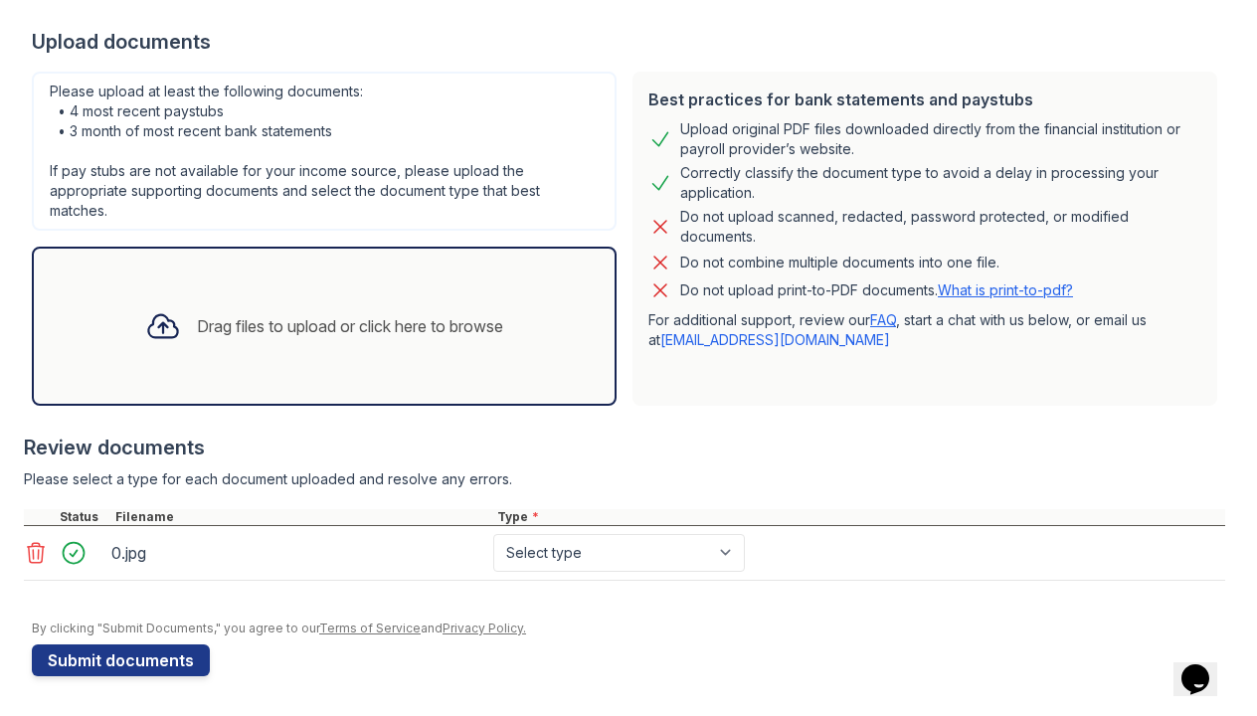
scroll to position [378, 0]
click at [120, 662] on button "Submit documents" at bounding box center [121, 660] width 178 height 32
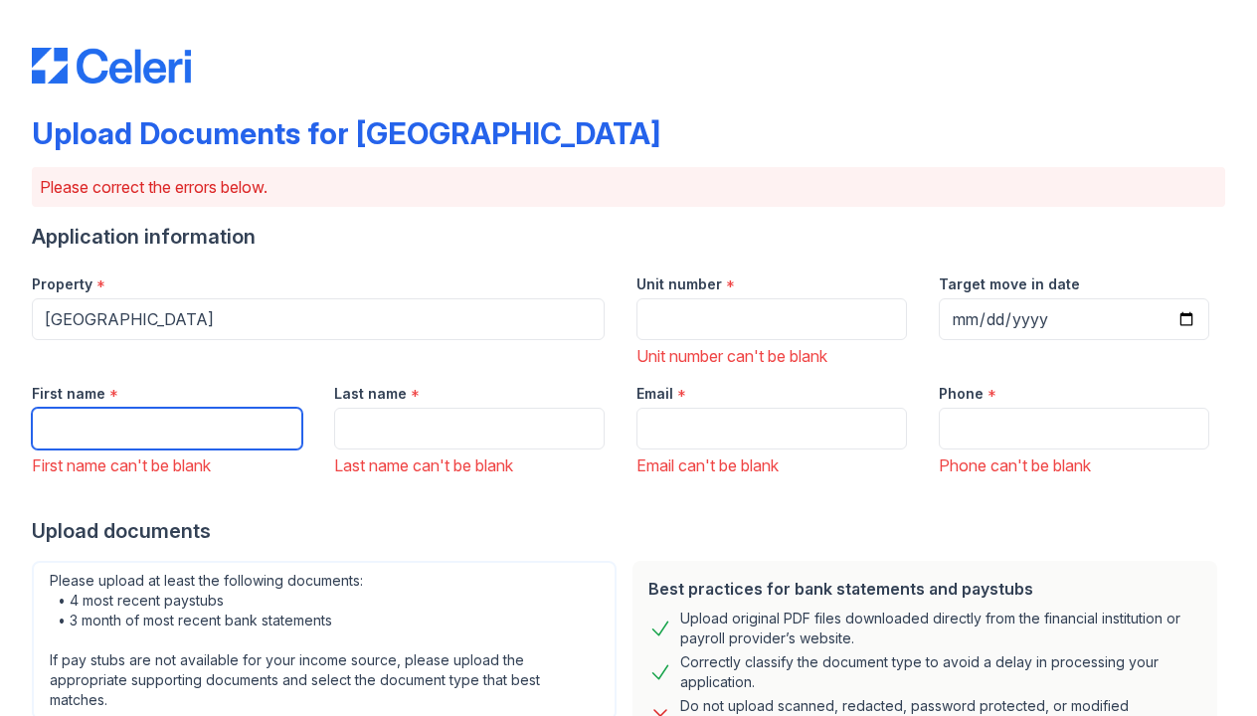
click at [284, 415] on input "First name" at bounding box center [167, 429] width 270 height 42
type input "jervonm"
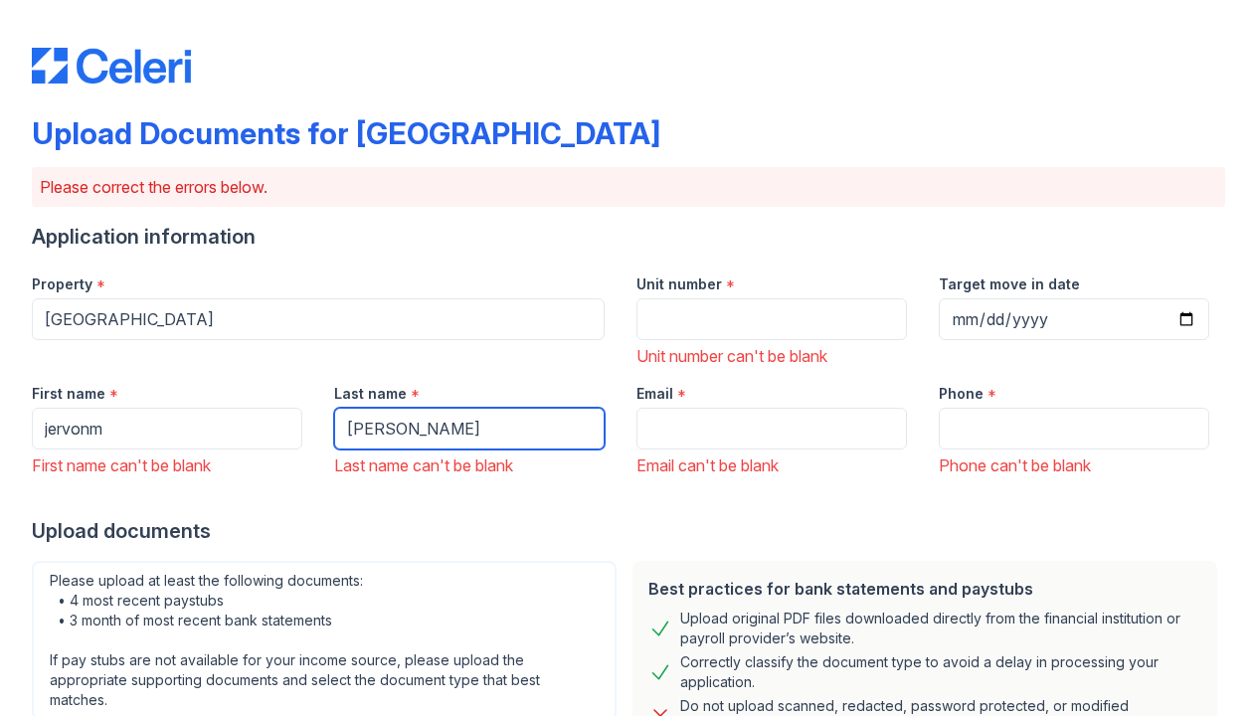
type input "[PERSON_NAME]"
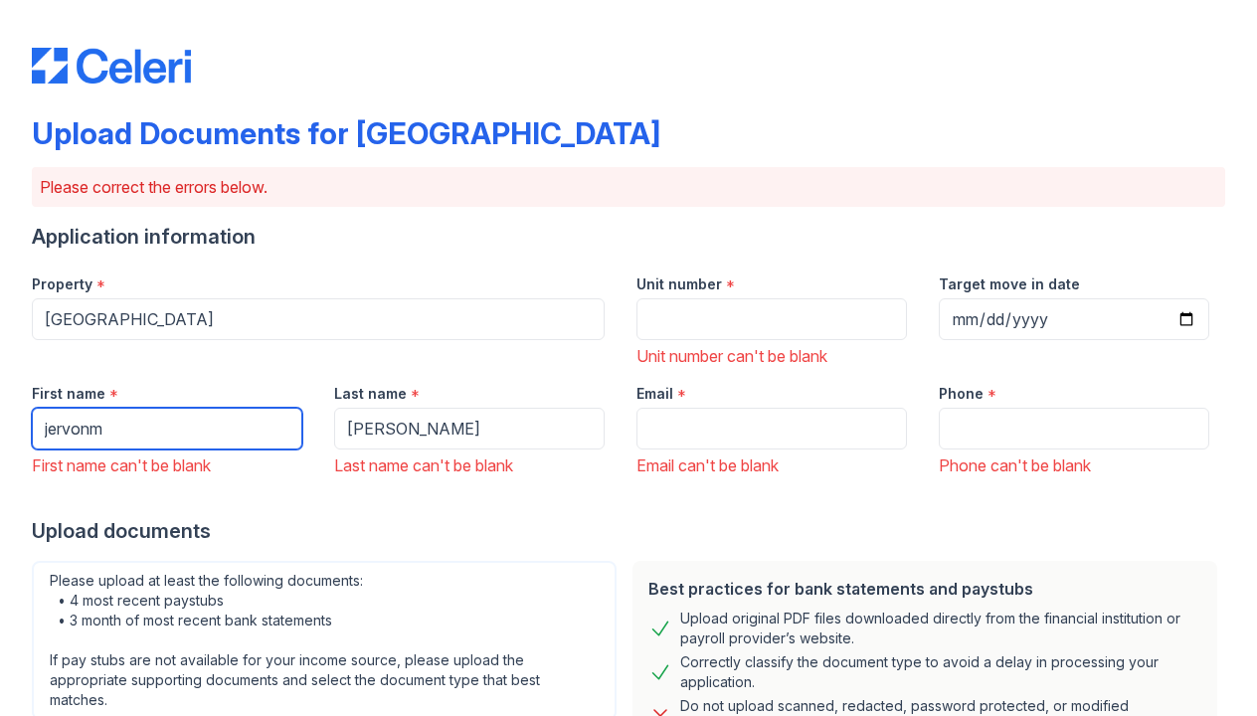
click at [193, 430] on input "jervonm" at bounding box center [167, 429] width 270 height 42
type input "[PERSON_NAME]"
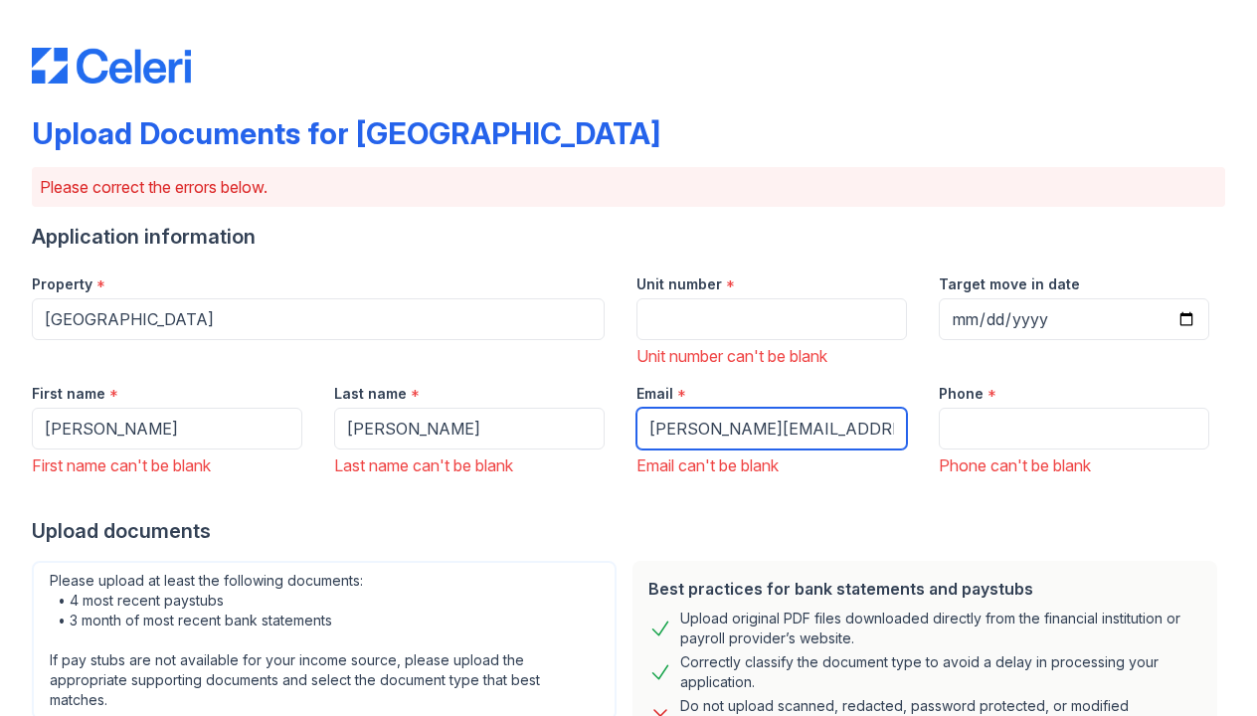
type input "[PERSON_NAME][EMAIL_ADDRESS][PERSON_NAME][DOMAIN_NAME]"
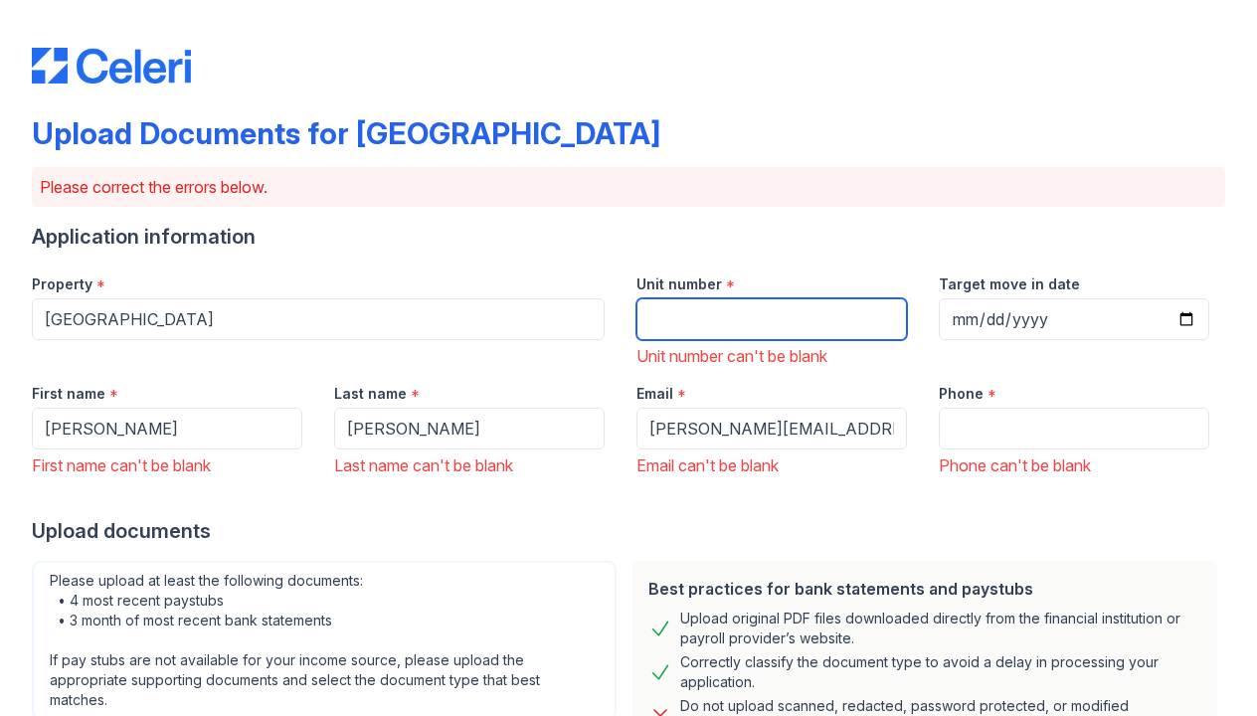
click at [786, 318] on input "Unit number" at bounding box center [771, 319] width 270 height 42
type input "1004"
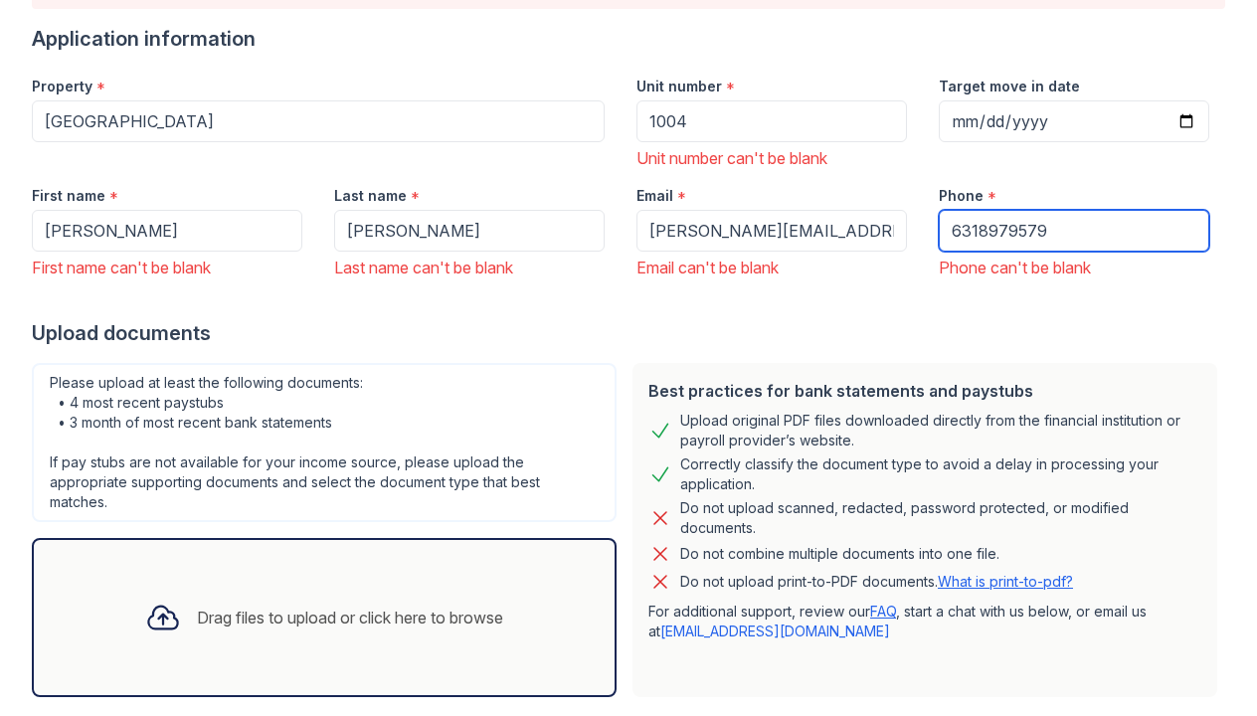
scroll to position [228, 0]
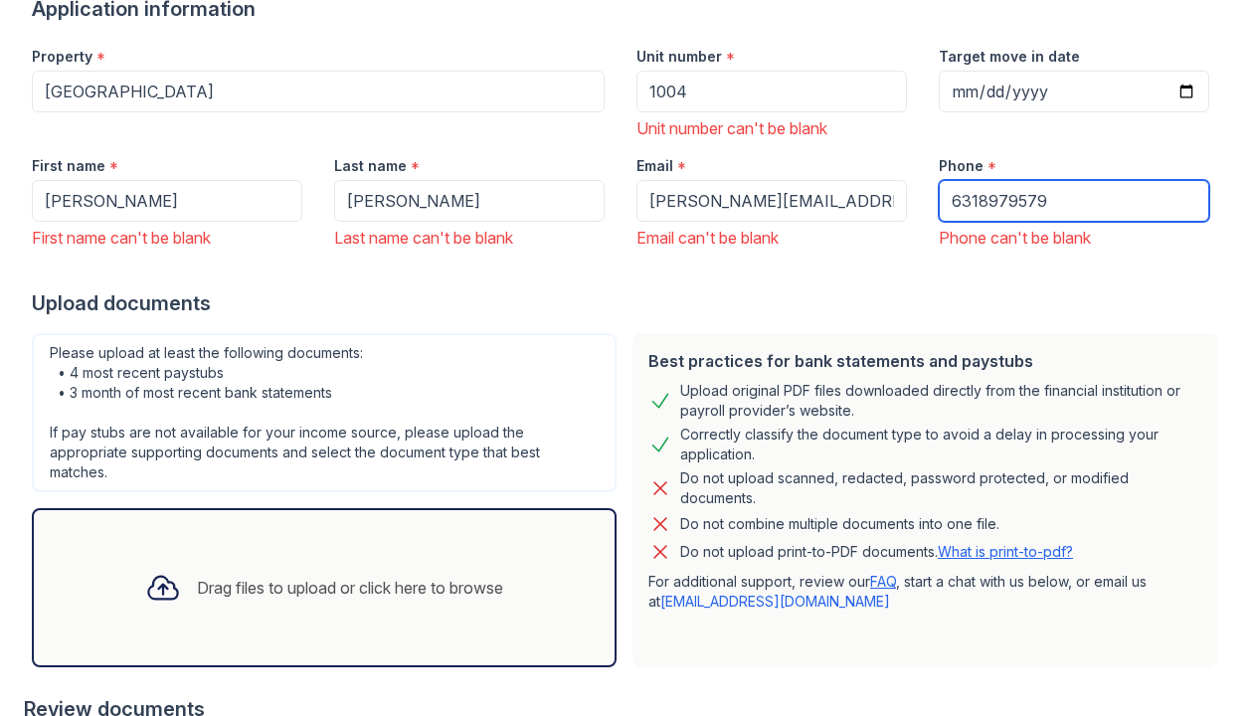
type input "6318979579"
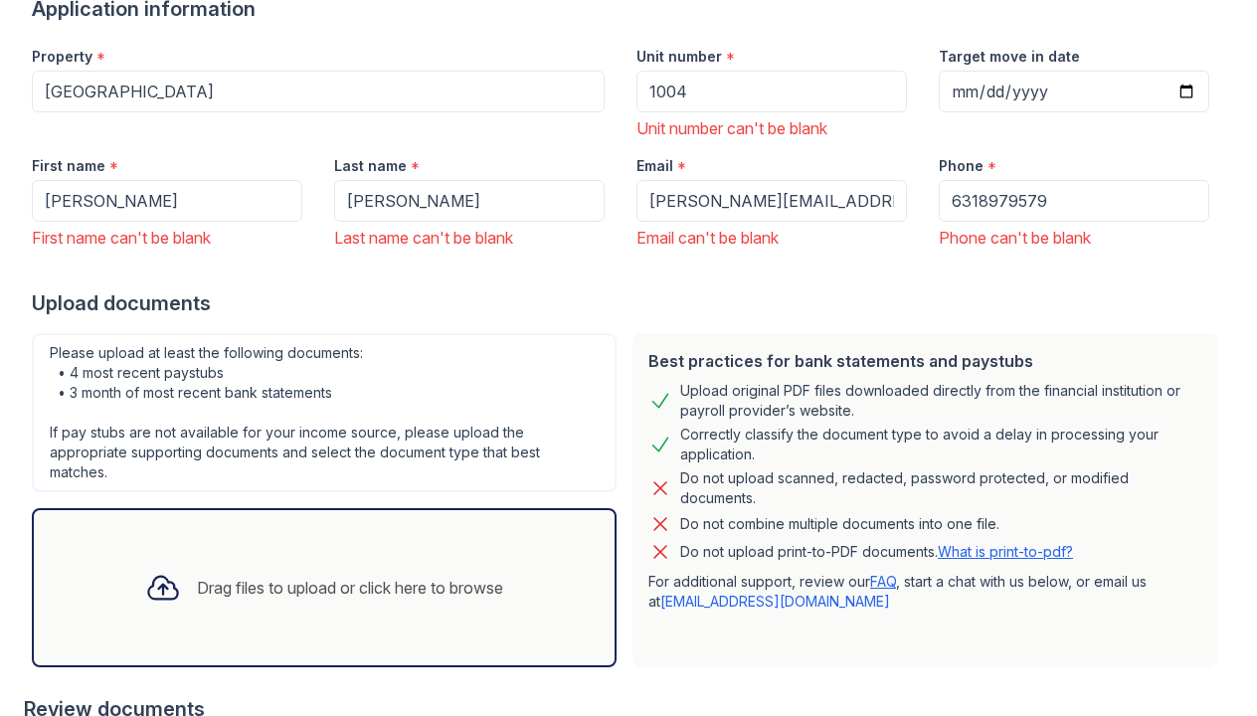
click at [527, 546] on div "Drag files to upload or click here to browse" at bounding box center [324, 587] width 585 height 159
click at [407, 538] on div "Drag files to upload or click here to browse" at bounding box center [324, 587] width 585 height 159
